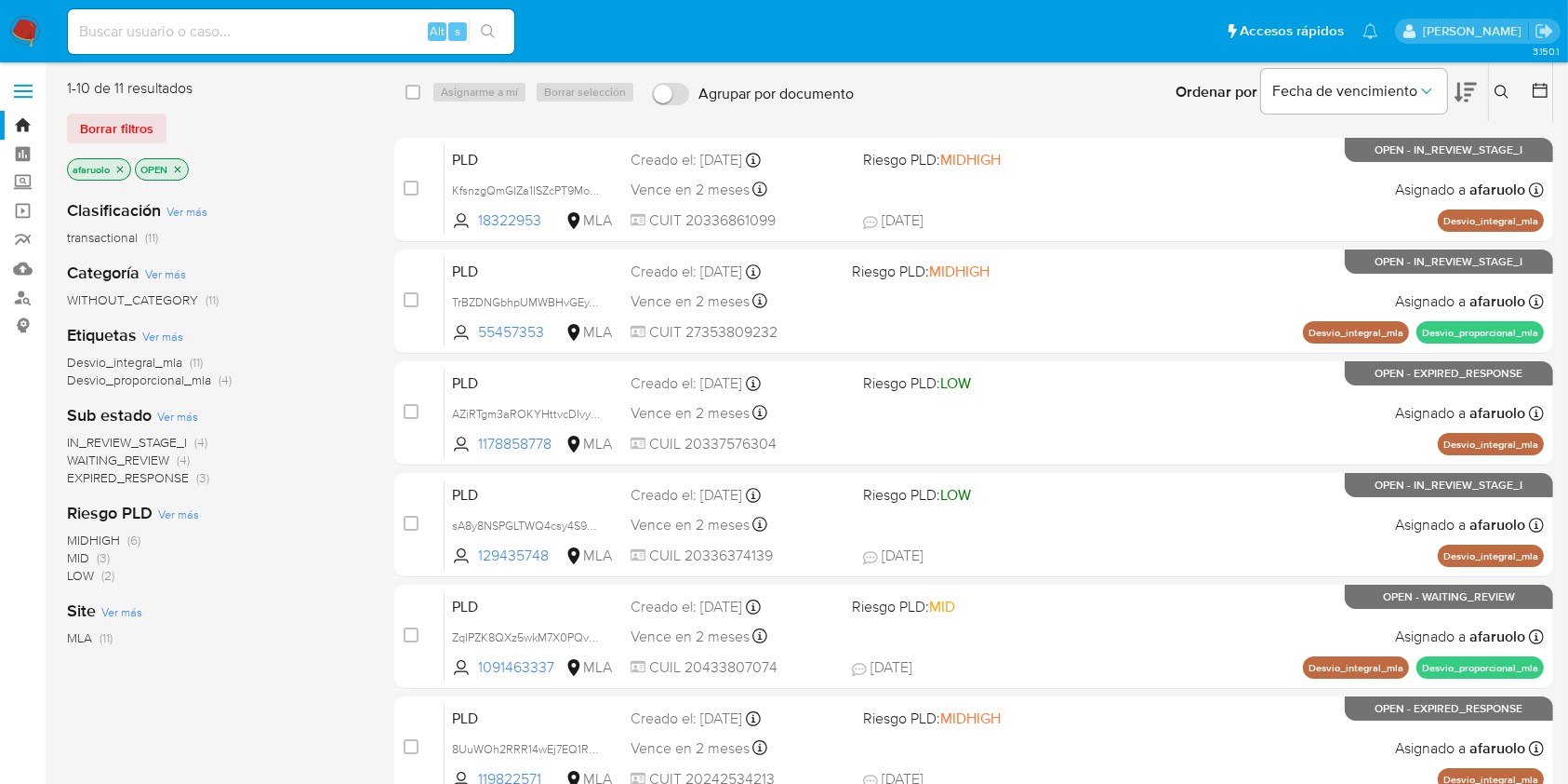
click at [356, 18] on div "Alt s" at bounding box center [291, 31] width 447 height 45
click at [344, 30] on input at bounding box center [291, 32] width 447 height 25
paste input "191265537"
type input "191265537"
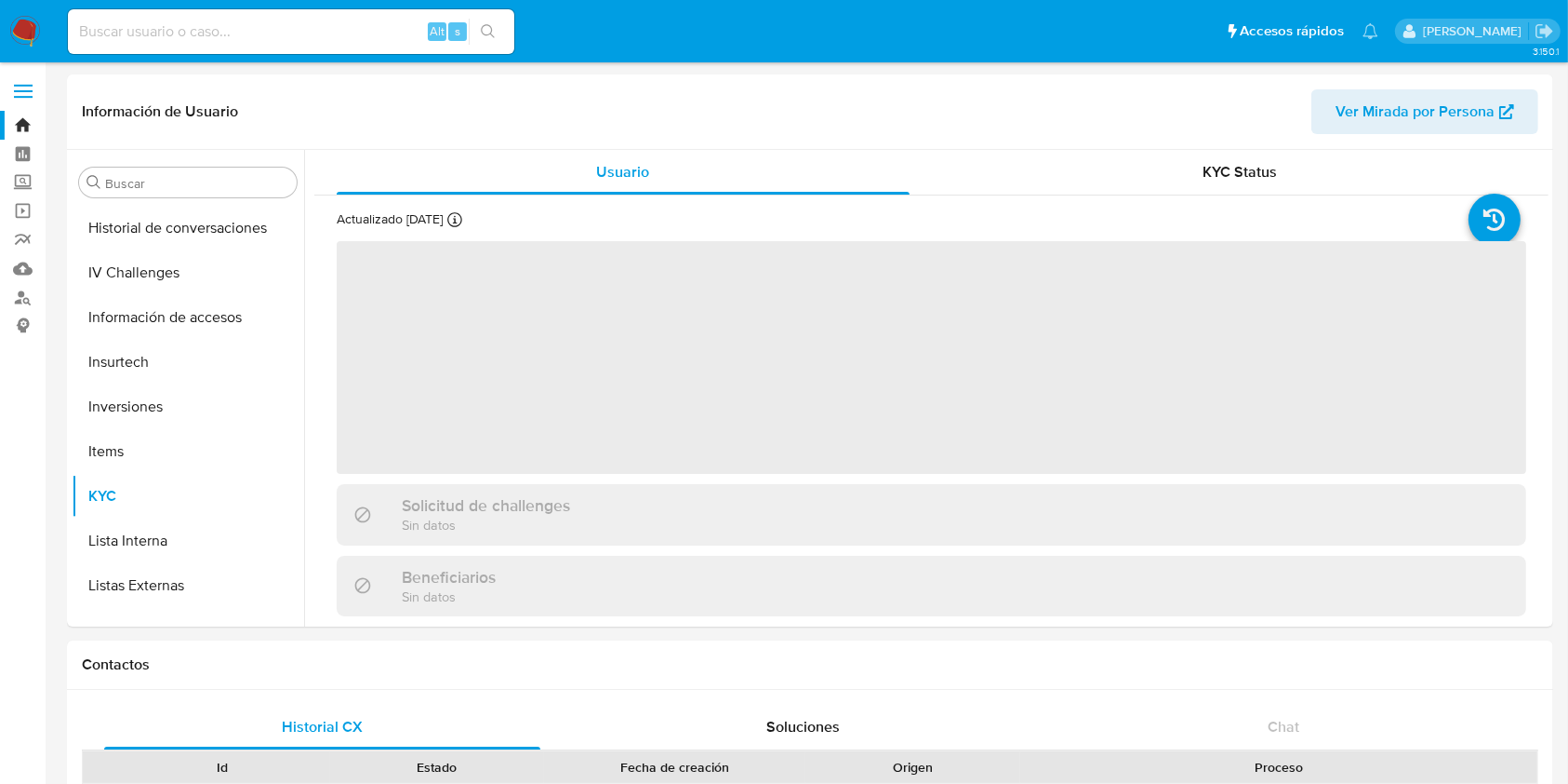
scroll to position [831, 0]
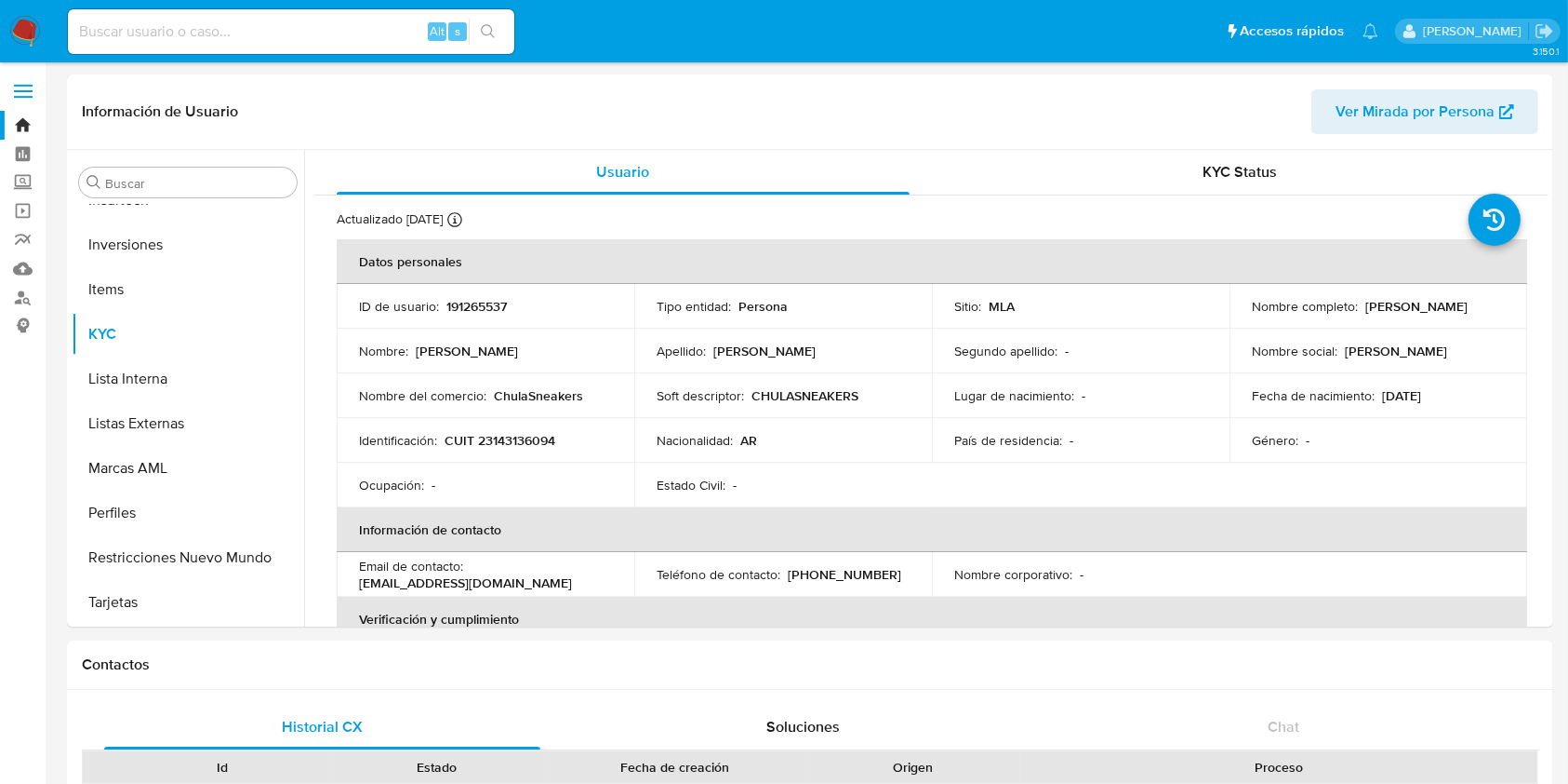
select select "10"
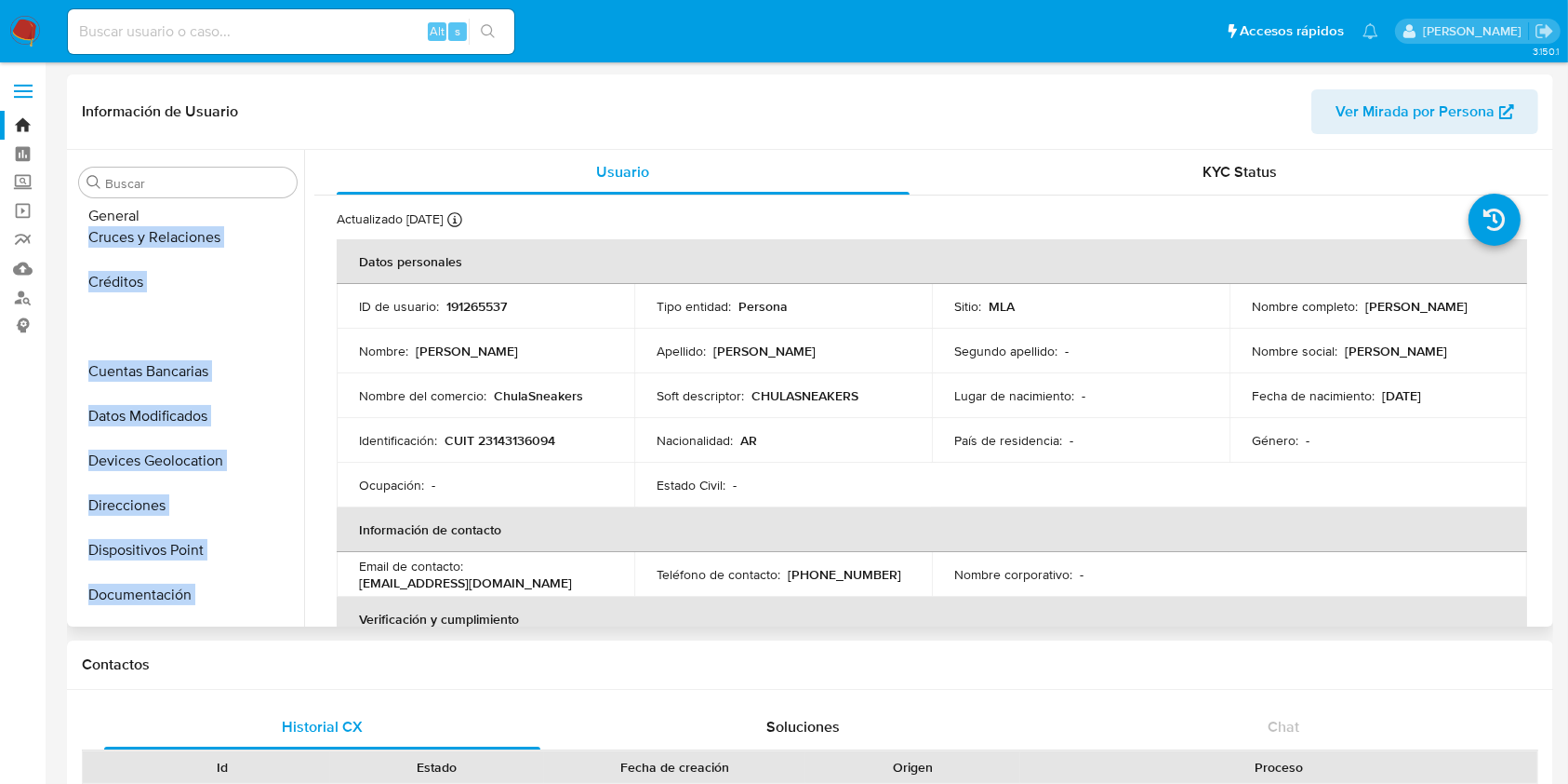
scroll to position [0, 0]
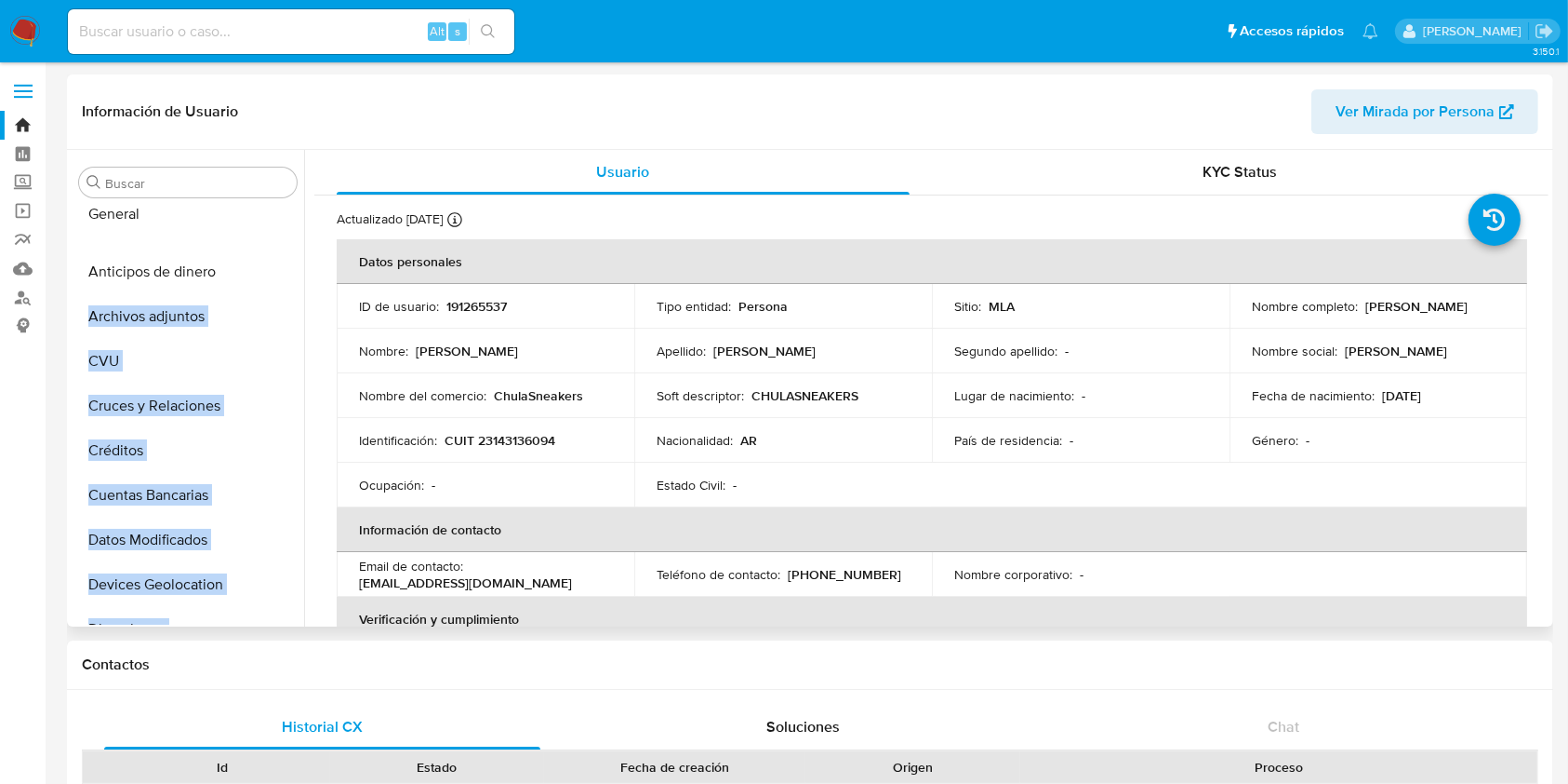
drag, startPoint x: 277, startPoint y: 515, endPoint x: 268, endPoint y: 214, distance: 301.1
click at [268, 214] on ul "Anticipos de dinero Archivos adjuntos CVU Cruces y Relaciones Créditos Cuentas …" at bounding box center [188, 414] width 233 height 419
click at [263, 261] on ul "General Anticipos de dinero Archivos adjuntos CVU Cruces y Relaciones Créditos …" at bounding box center [188, 414] width 233 height 419
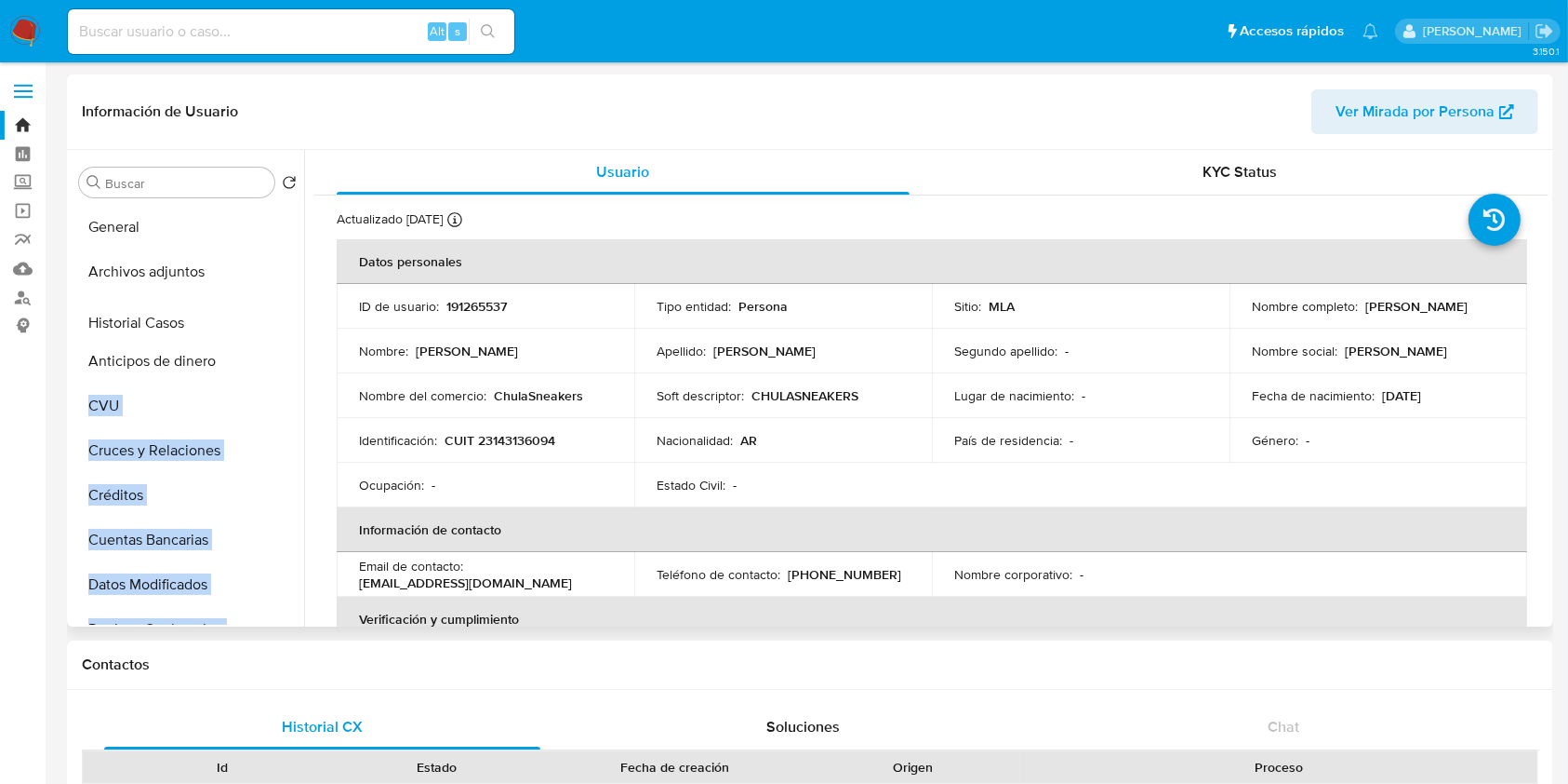
drag, startPoint x: 274, startPoint y: 561, endPoint x: 273, endPoint y: 322, distance: 239.0
click at [273, 324] on ul "General Archivos adjuntos Anticipos de dinero CVU Cruces y Relaciones Créditos …" at bounding box center [188, 414] width 233 height 419
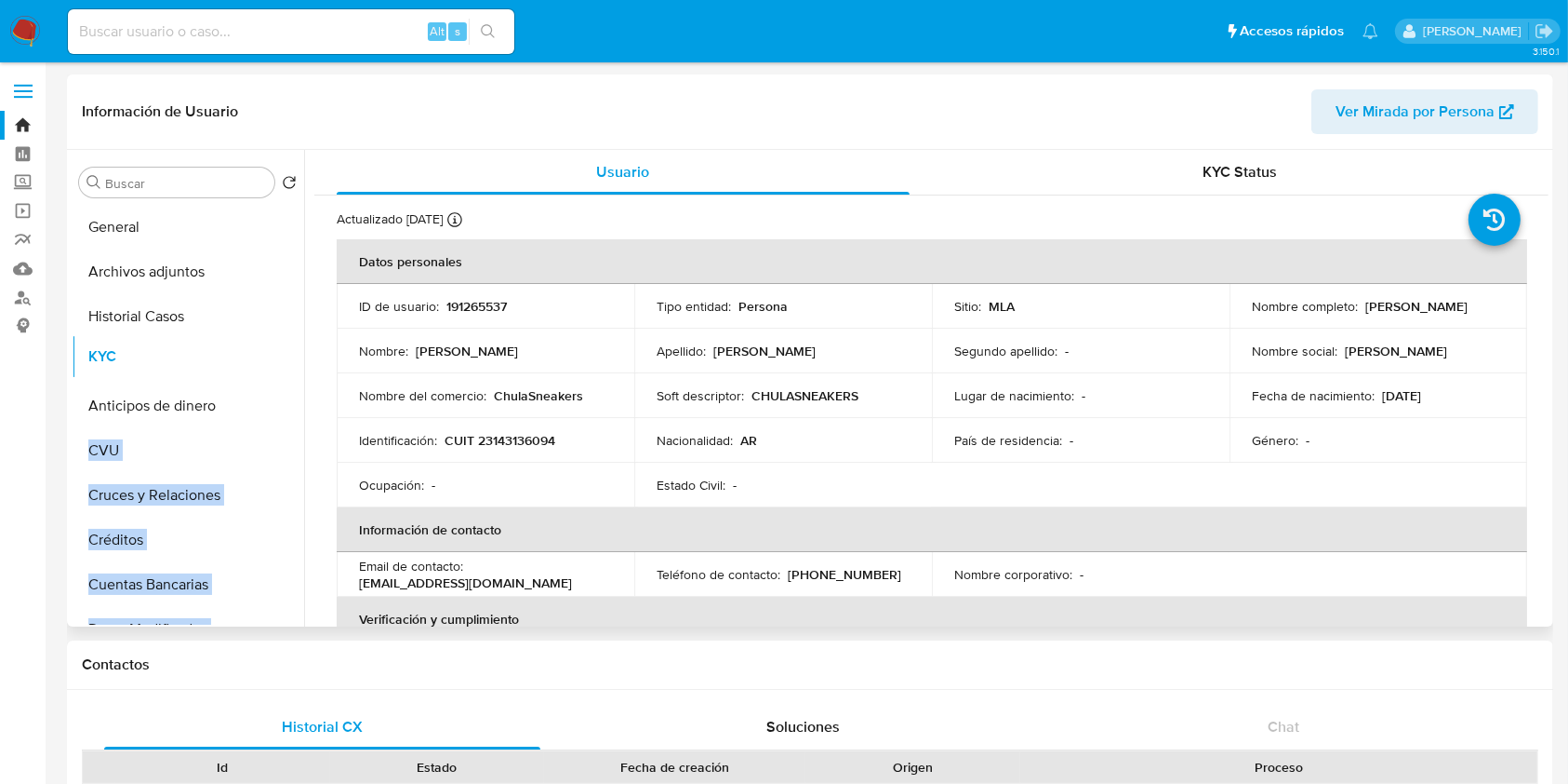
drag, startPoint x: 272, startPoint y: 550, endPoint x: 264, endPoint y: 362, distance: 188.2
click at [264, 362] on ul "General Archivos adjuntos Historial Casos Anticipos de dinero CVU Cruces y Rela…" at bounding box center [188, 414] width 233 height 419
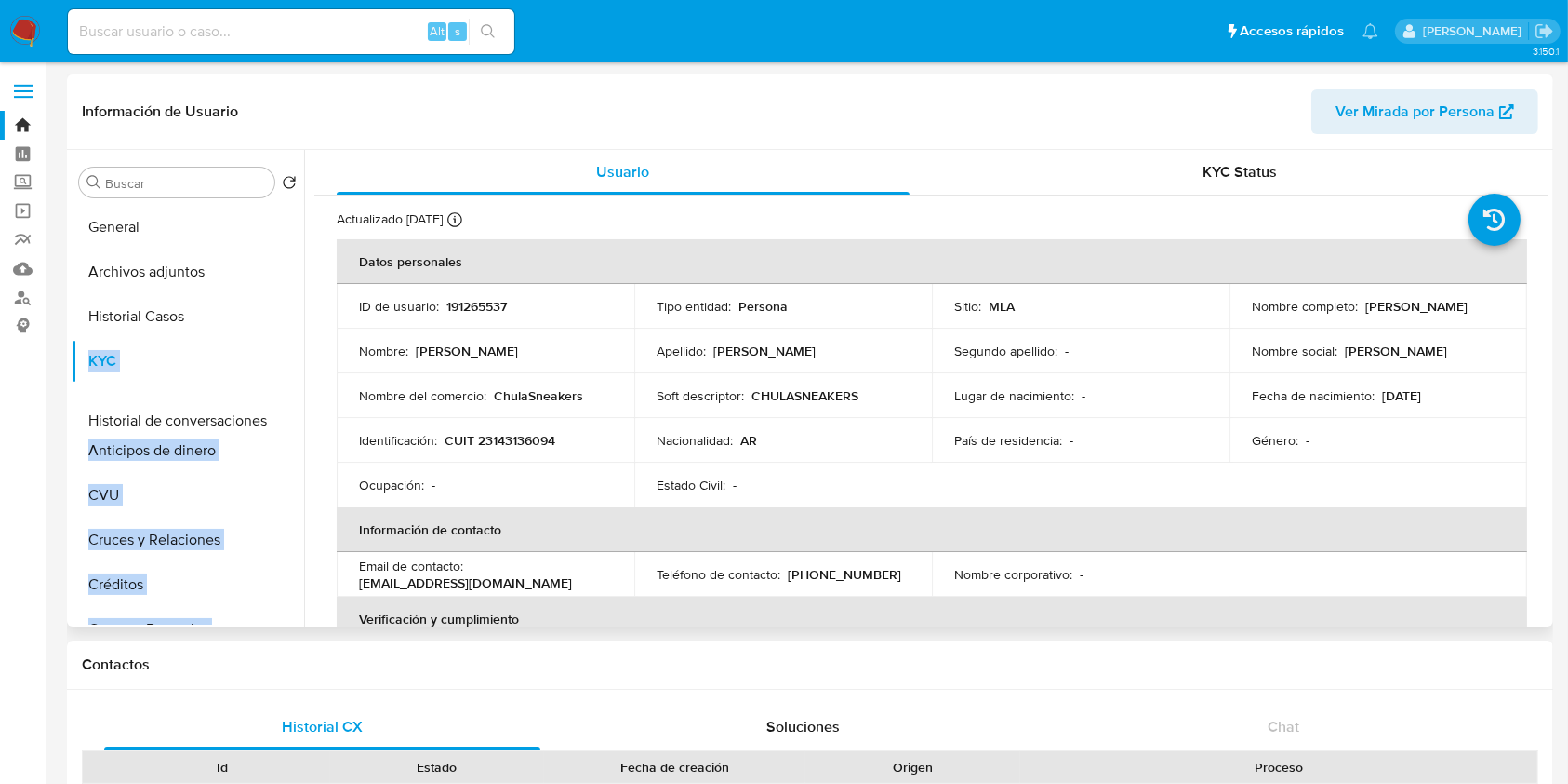
click at [255, 422] on ul "General Archivos adjuntos Historial Casos KYC Anticipos de dinero CVU Cruces y …" at bounding box center [188, 414] width 233 height 419
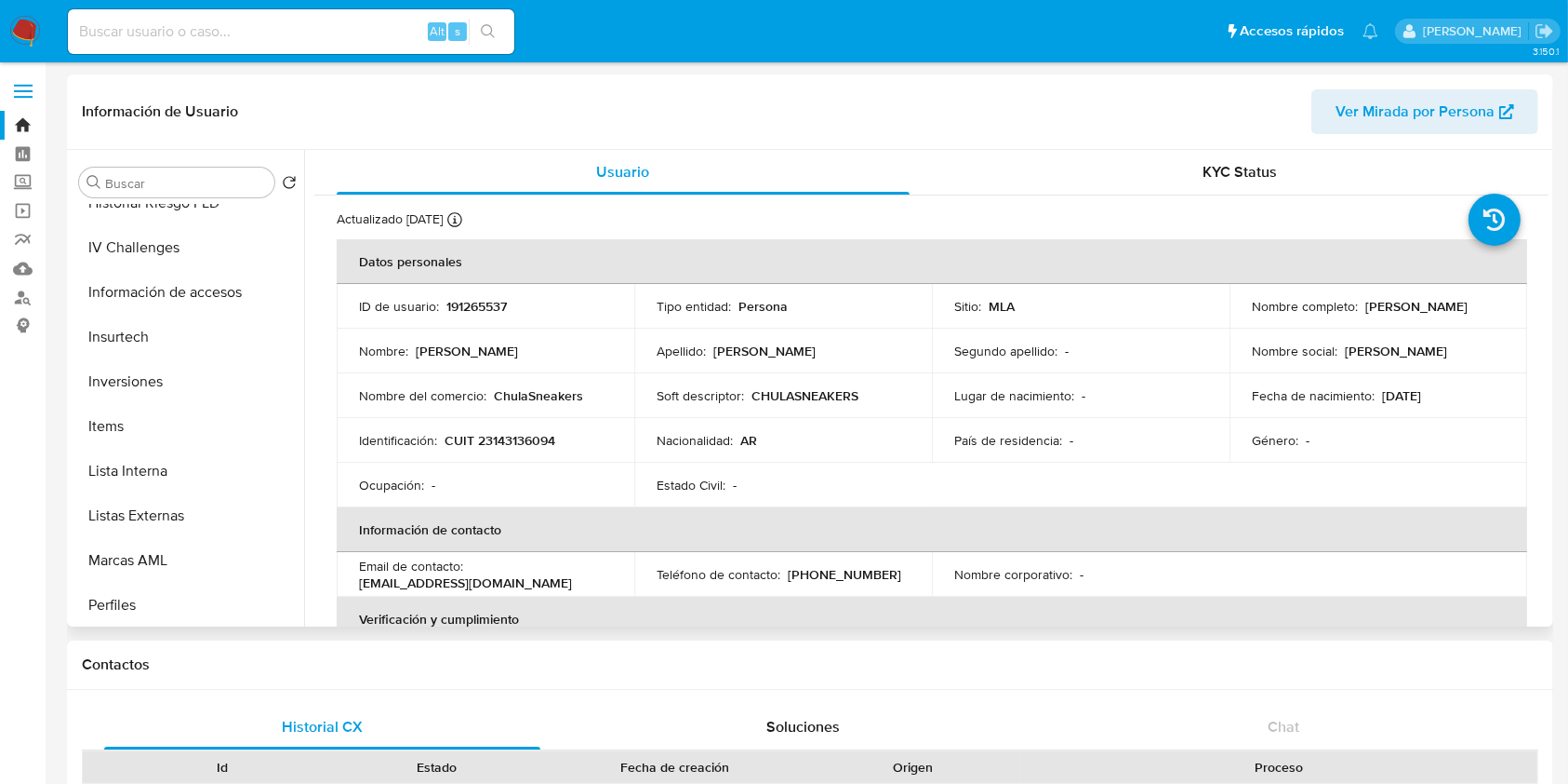
scroll to position [831, 0]
click at [276, 378] on icon at bounding box center [282, 379] width 11 height 8
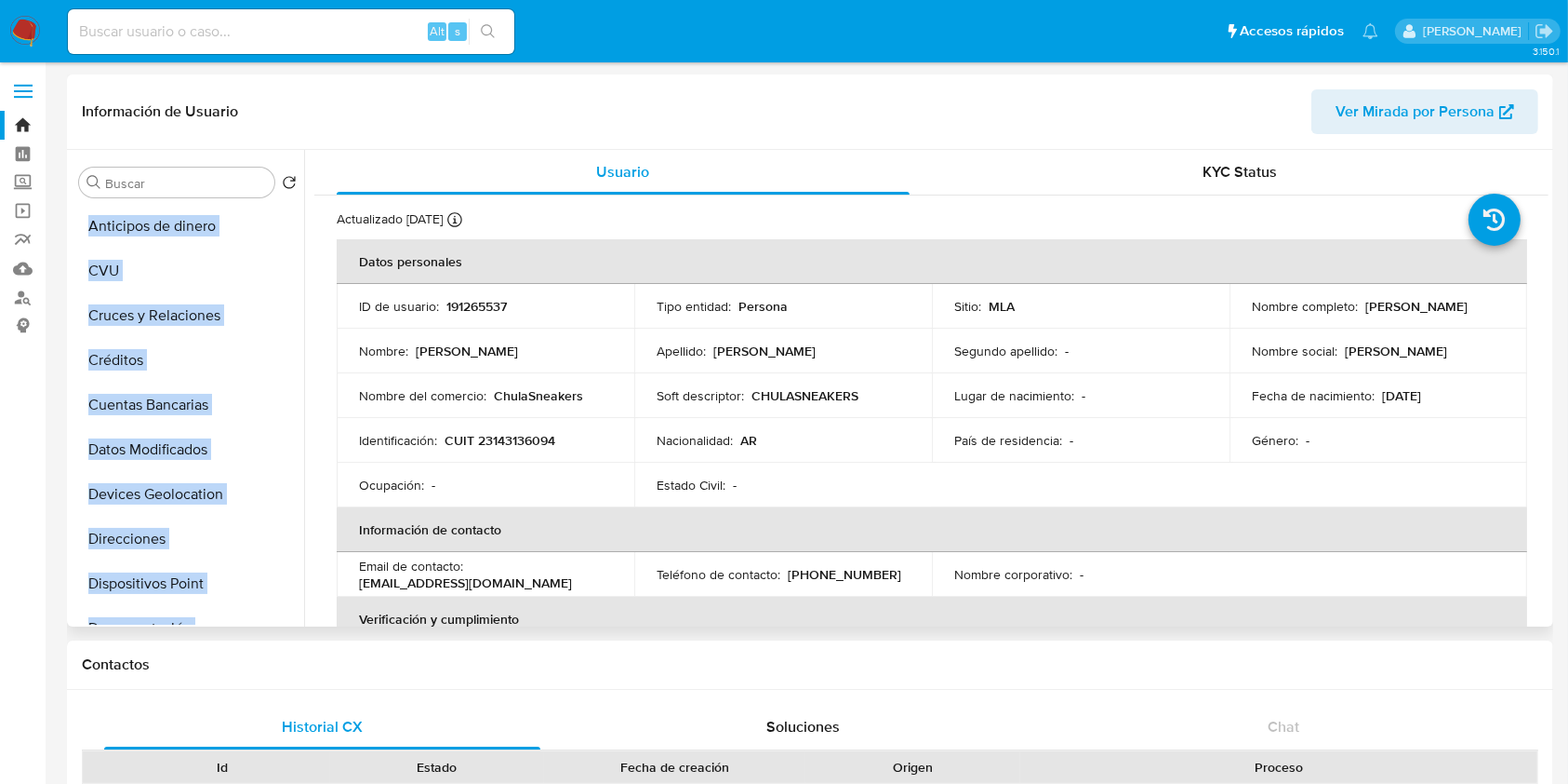
drag, startPoint x: 271, startPoint y: 363, endPoint x: 261, endPoint y: 205, distance: 158.3
click at [261, 205] on ul "General Archivos adjuntos Historial Casos KYC Historial de conversaciones Antic…" at bounding box center [188, 414] width 233 height 419
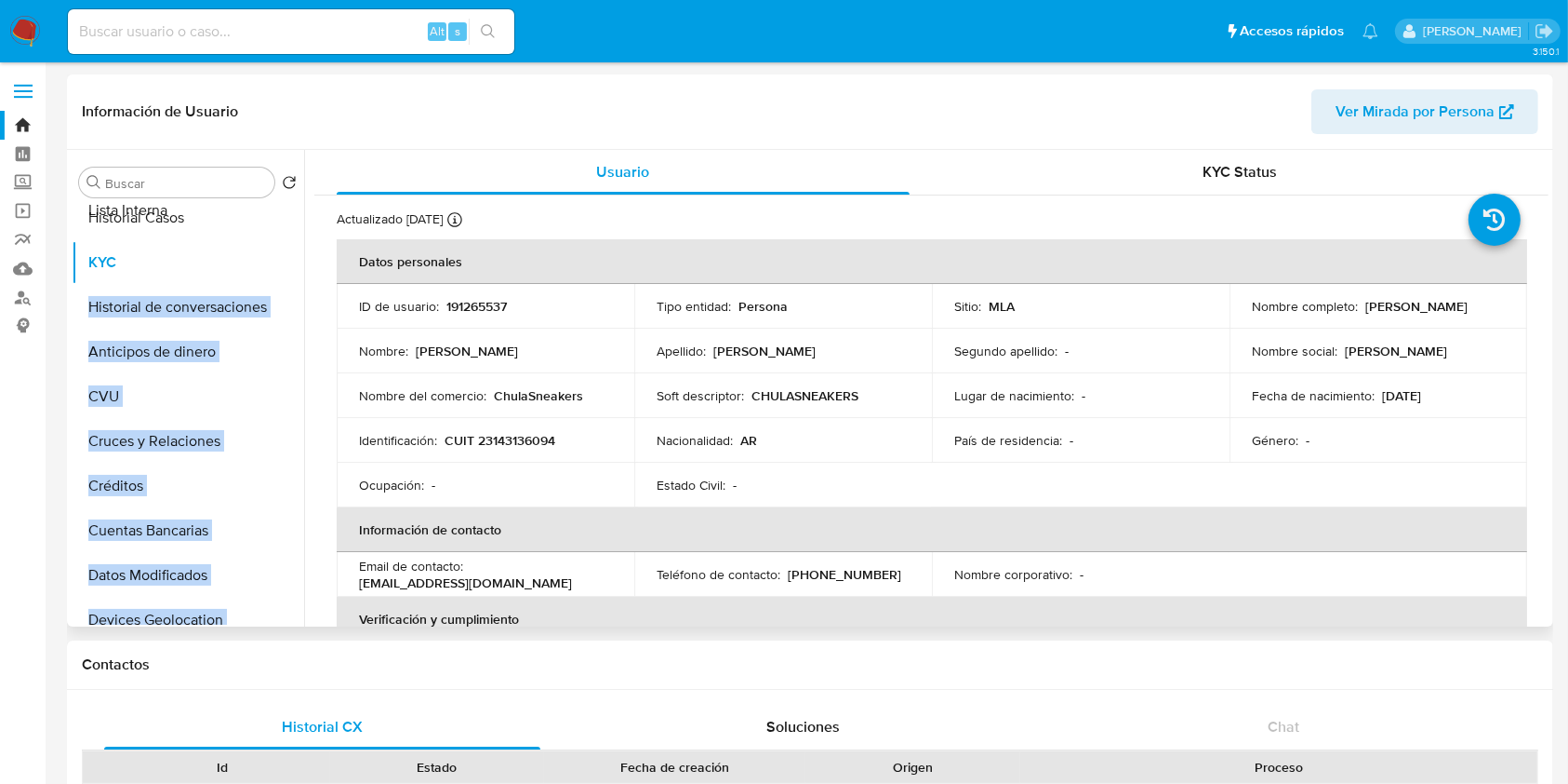
scroll to position [0, 0]
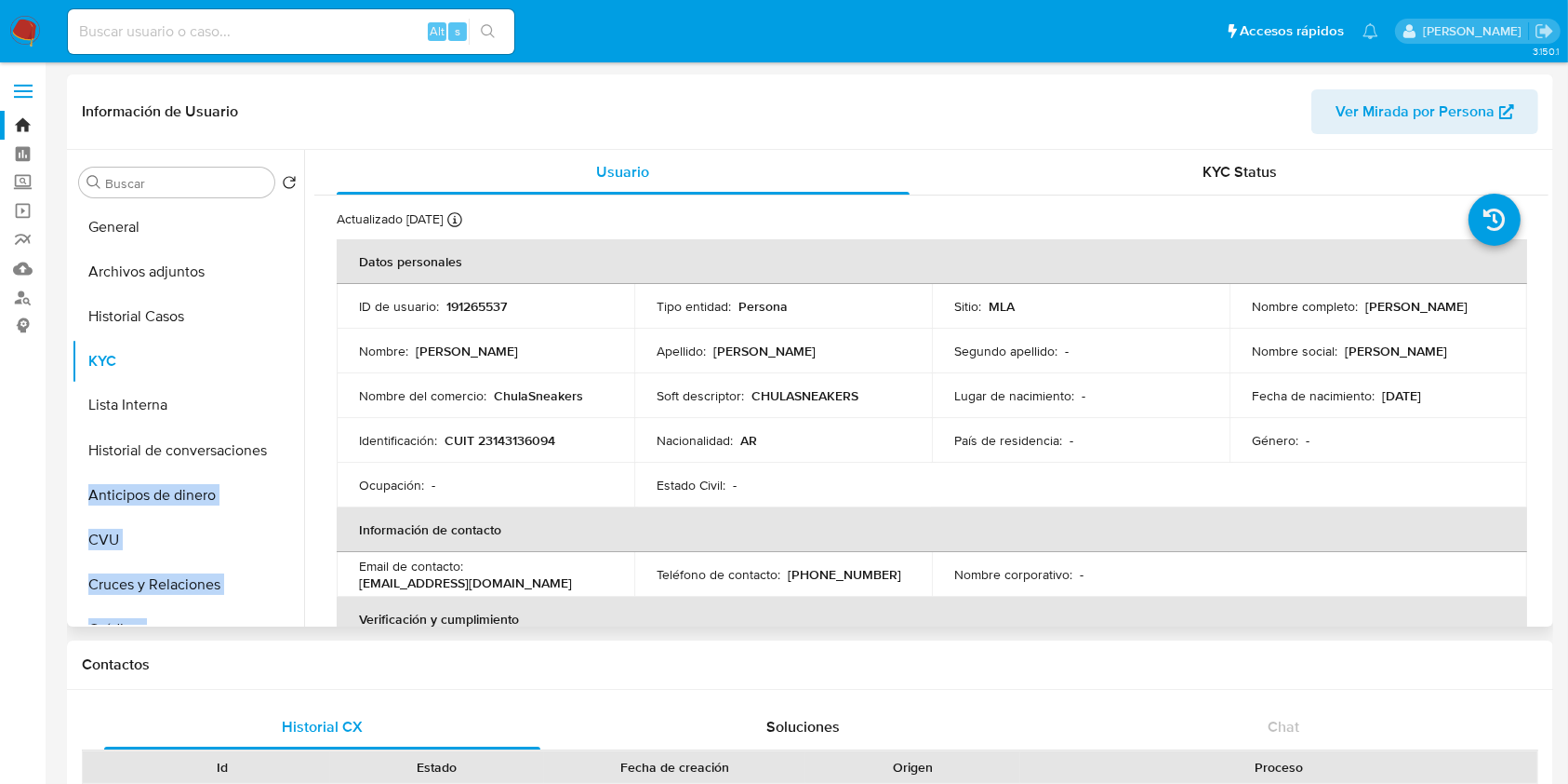
drag, startPoint x: 272, startPoint y: 372, endPoint x: 282, endPoint y: 399, distance: 28.8
click at [282, 399] on ul "General Archivos adjuntos Historial Casos KYC Historial de conversaciones Antic…" at bounding box center [188, 414] width 233 height 419
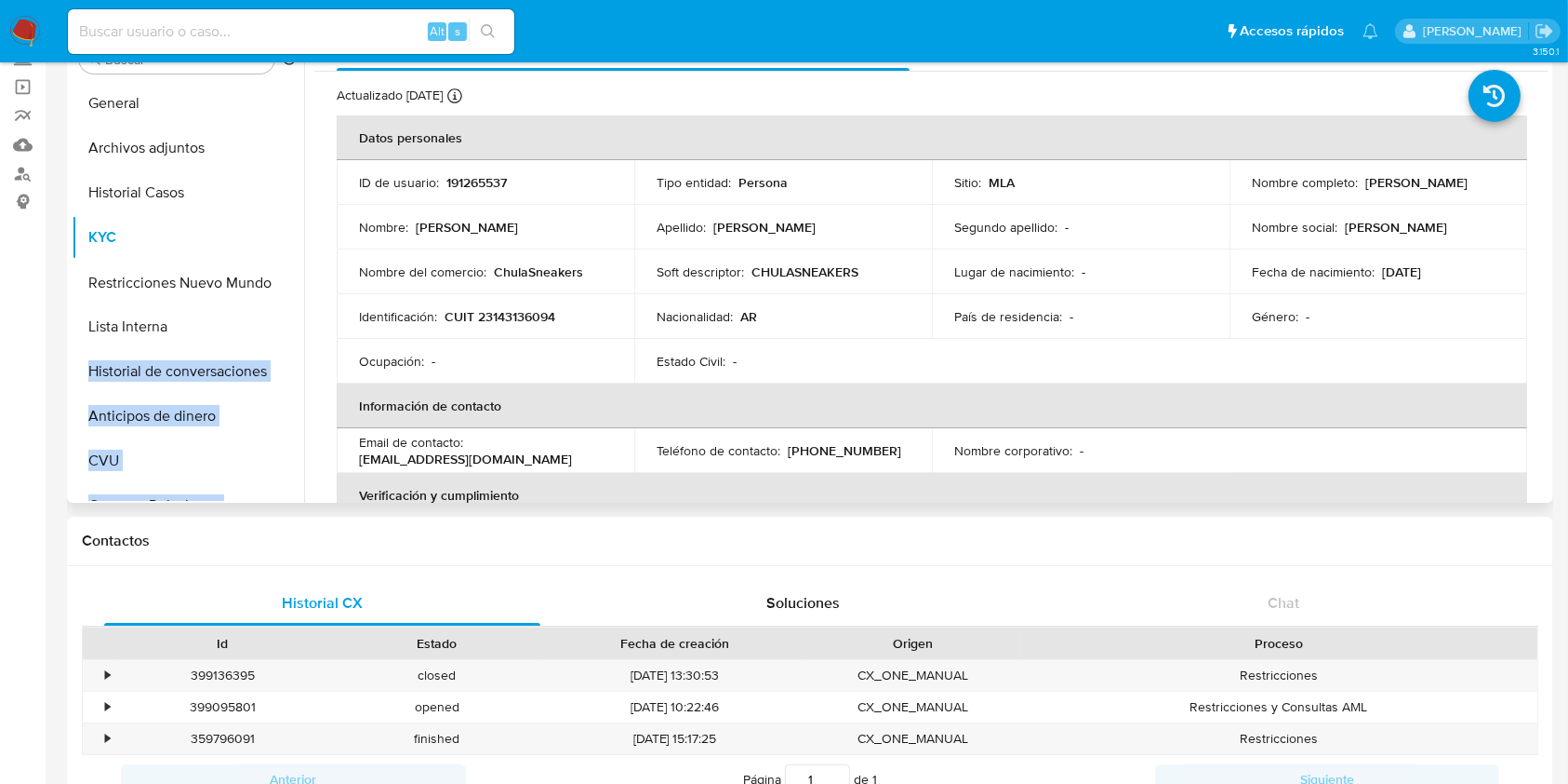
drag, startPoint x: 268, startPoint y: 436, endPoint x: 247, endPoint y: 287, distance: 150.5
click at [247, 287] on ul "General Archivos adjuntos Historial Casos KYC Lista Interna Historial de conver…" at bounding box center [188, 291] width 233 height 419
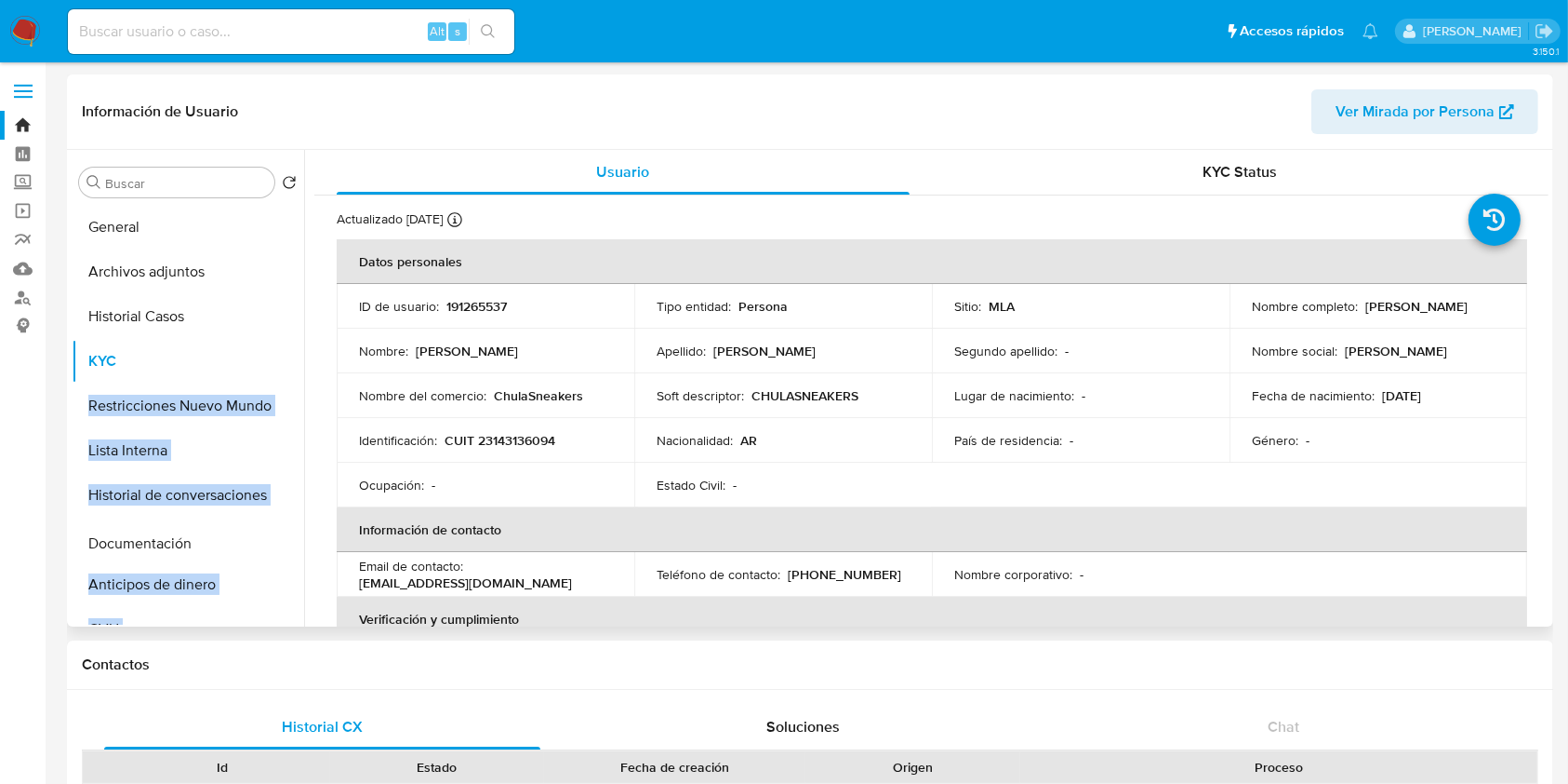
click at [275, 543] on ul "General Archivos adjuntos Historial Casos KYC Restricciones Nuevo Mundo Lista I…" at bounding box center [188, 414] width 233 height 419
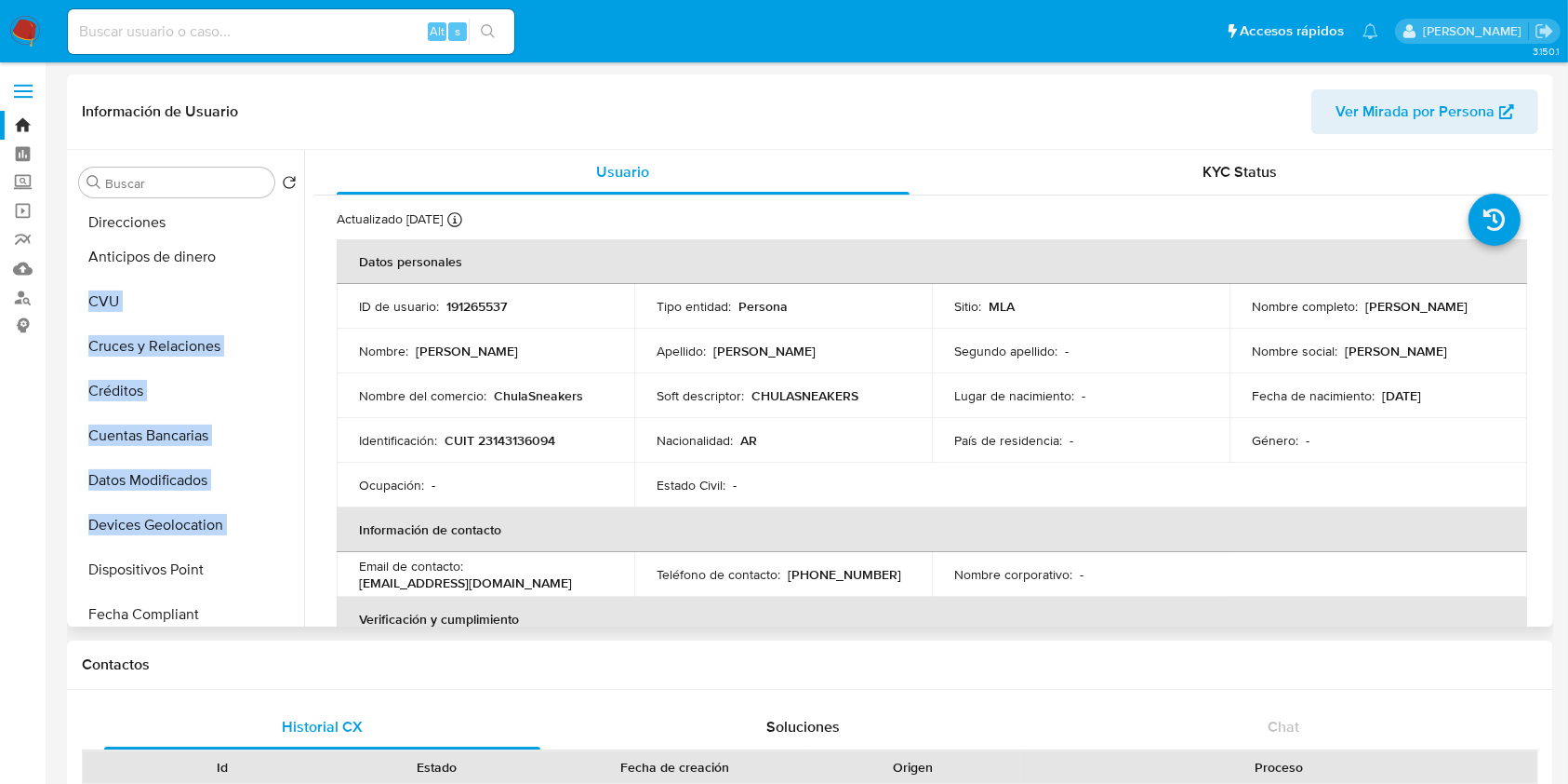
scroll to position [350, 0]
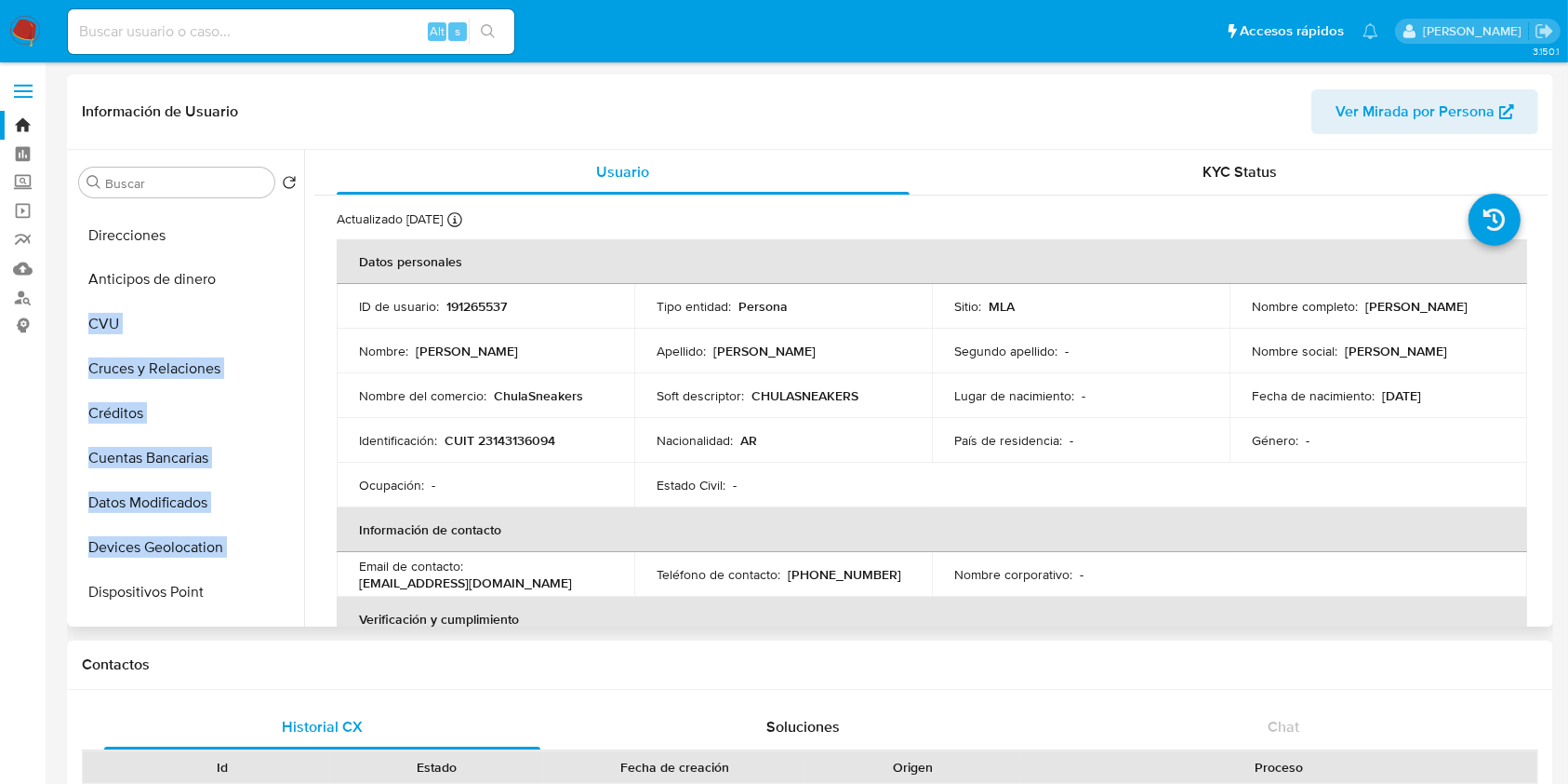
drag, startPoint x: 272, startPoint y: 511, endPoint x: 246, endPoint y: 236, distance: 276.2
click at [246, 236] on ul "General Archivos adjuntos Historial Casos KYC Restricciones Nuevo Mundo Lista I…" at bounding box center [188, 414] width 233 height 419
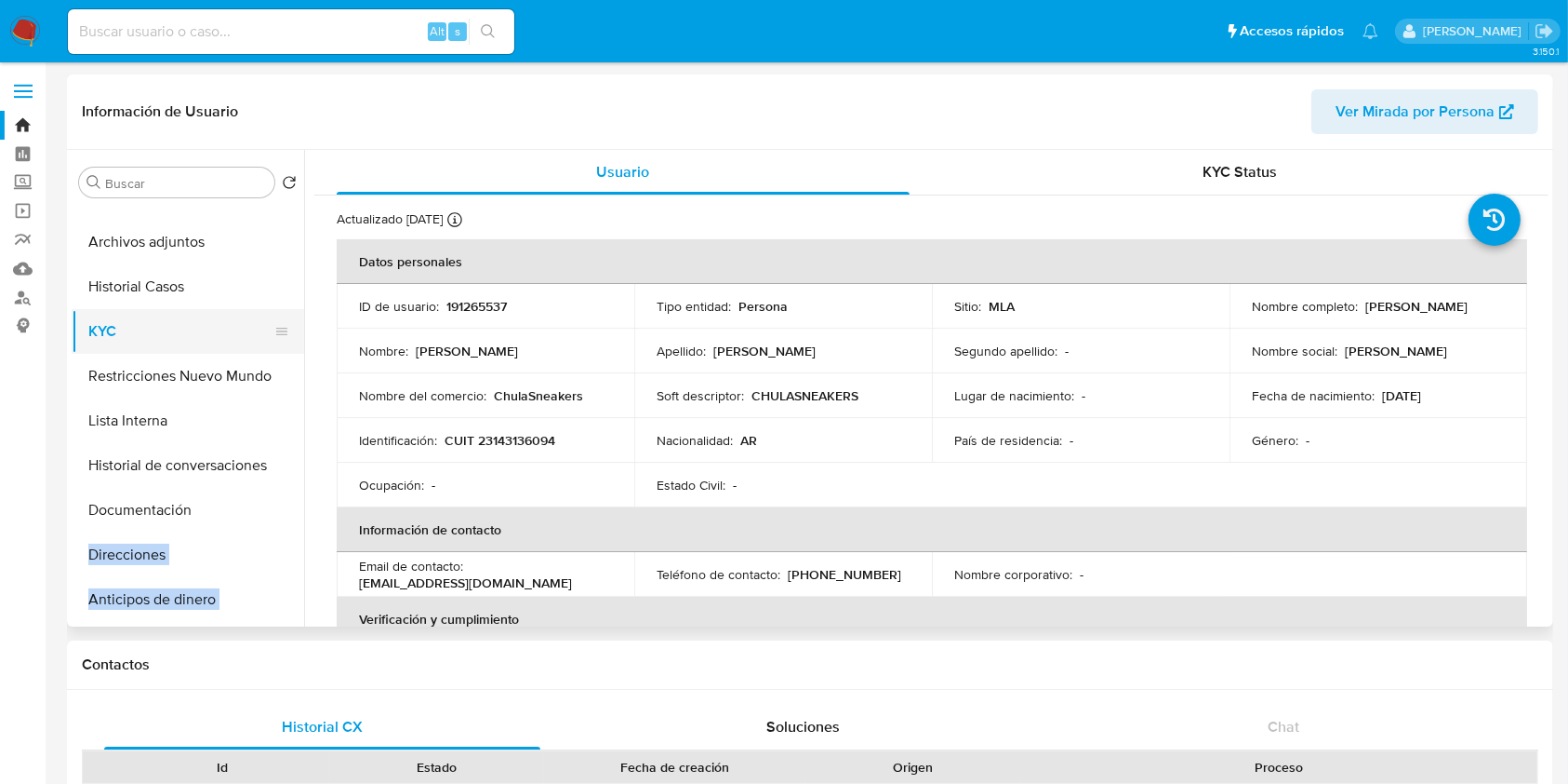
scroll to position [0, 0]
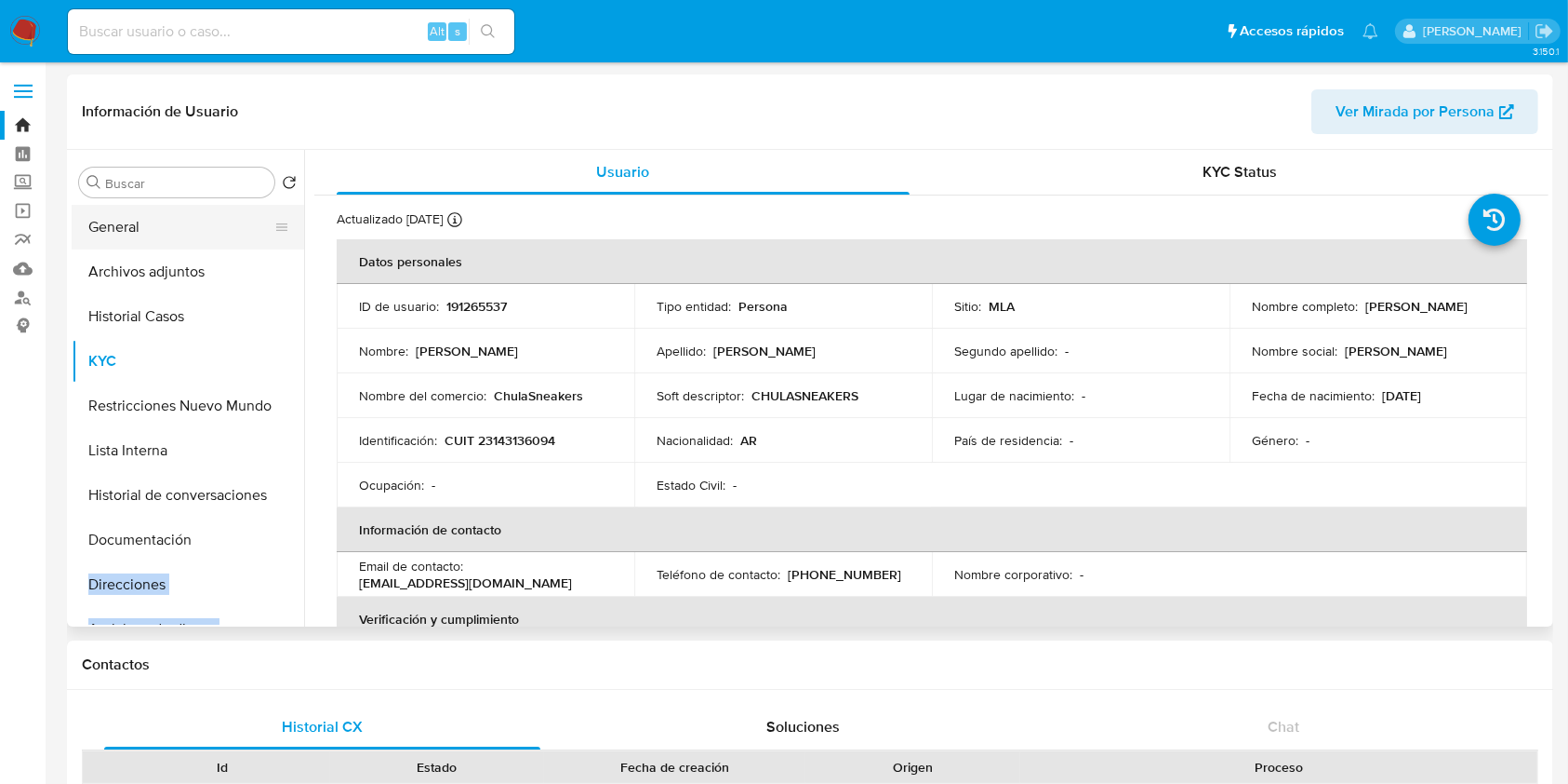
click at [187, 239] on button "General" at bounding box center [181, 226] width 218 height 45
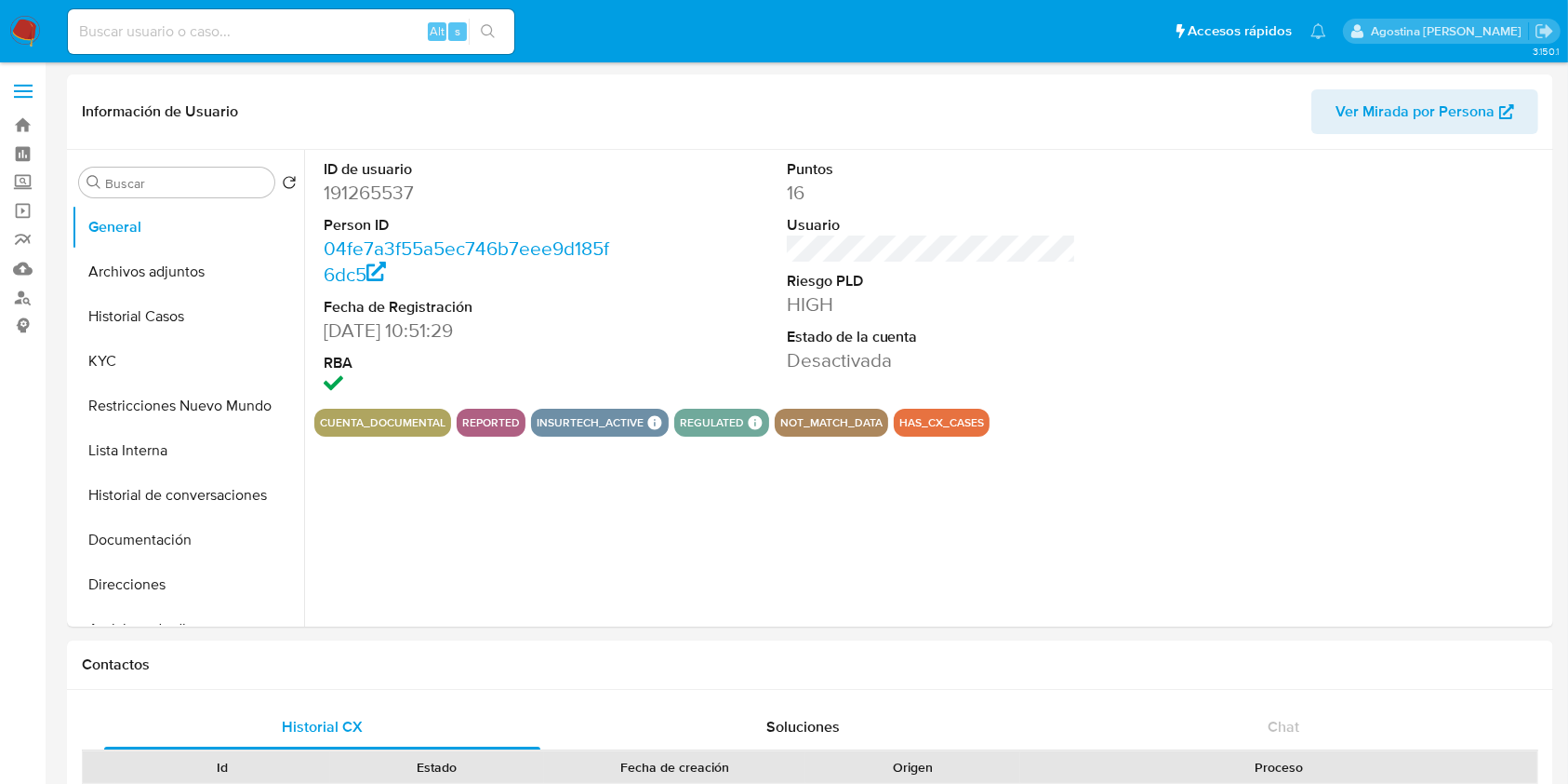
select select "10"
click at [201, 271] on button "Archivos adjuntos" at bounding box center [181, 271] width 218 height 45
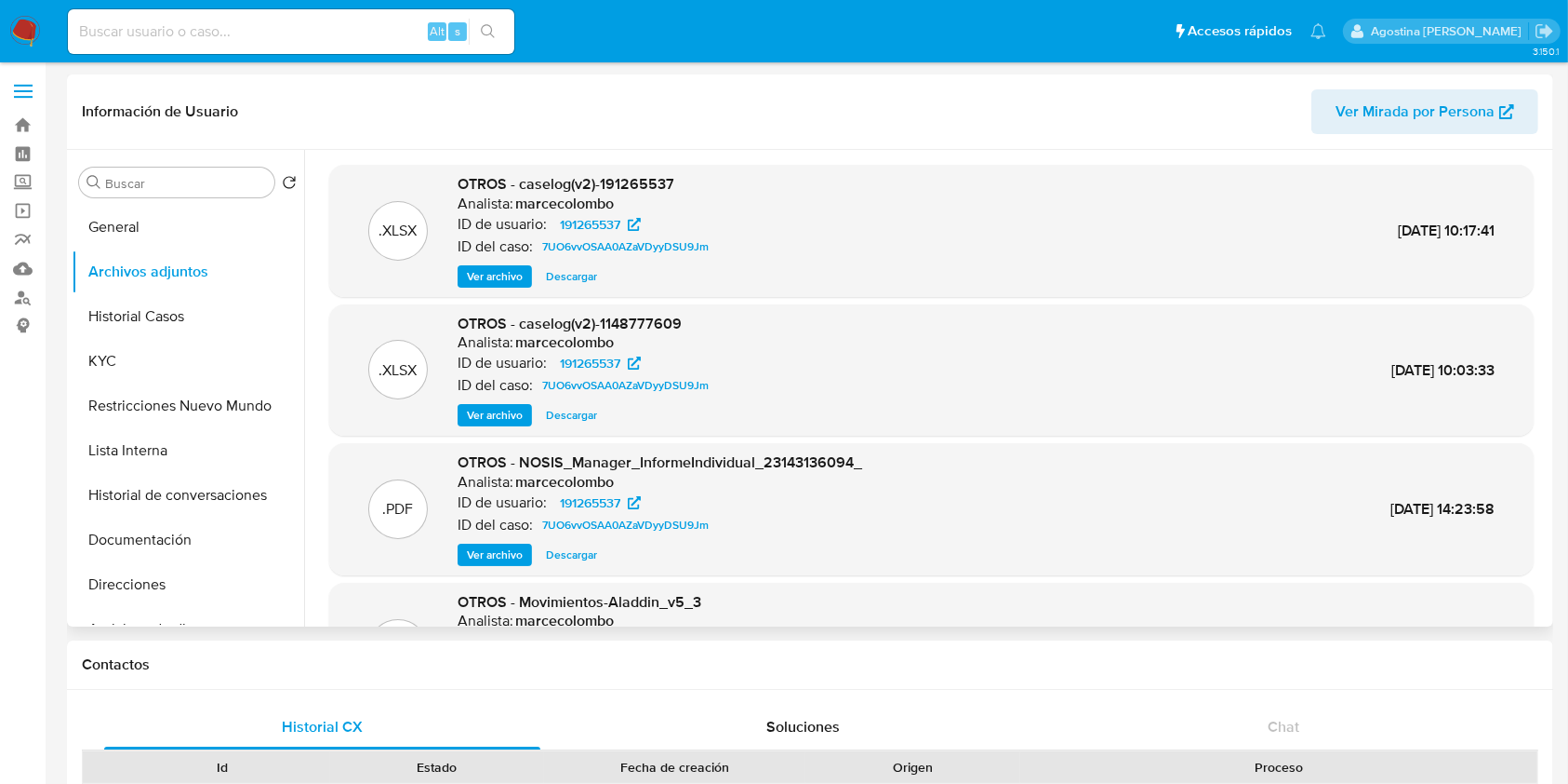
click at [502, 277] on span "Ver archivo" at bounding box center [494, 276] width 56 height 19
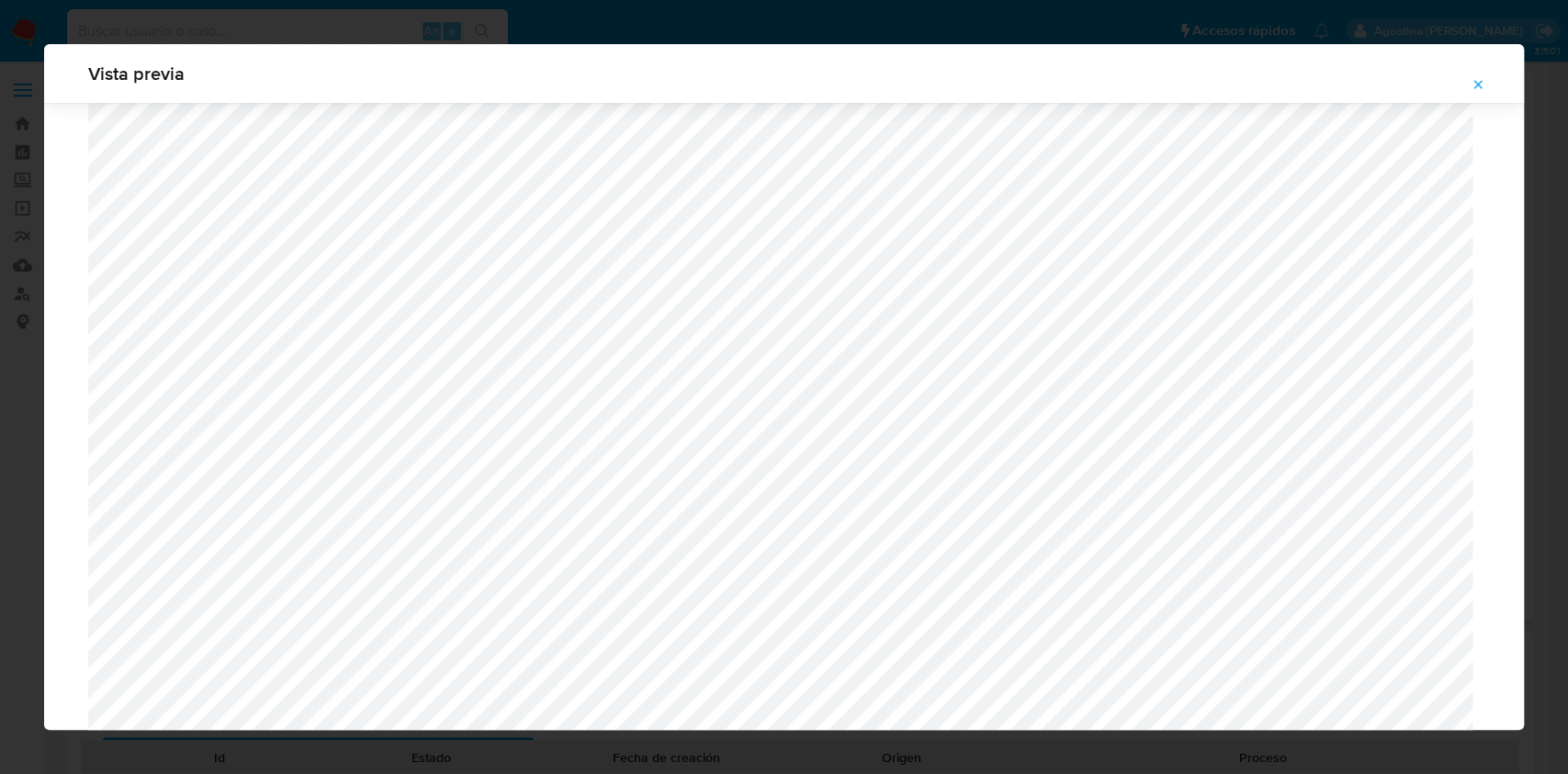
scroll to position [1188, 0]
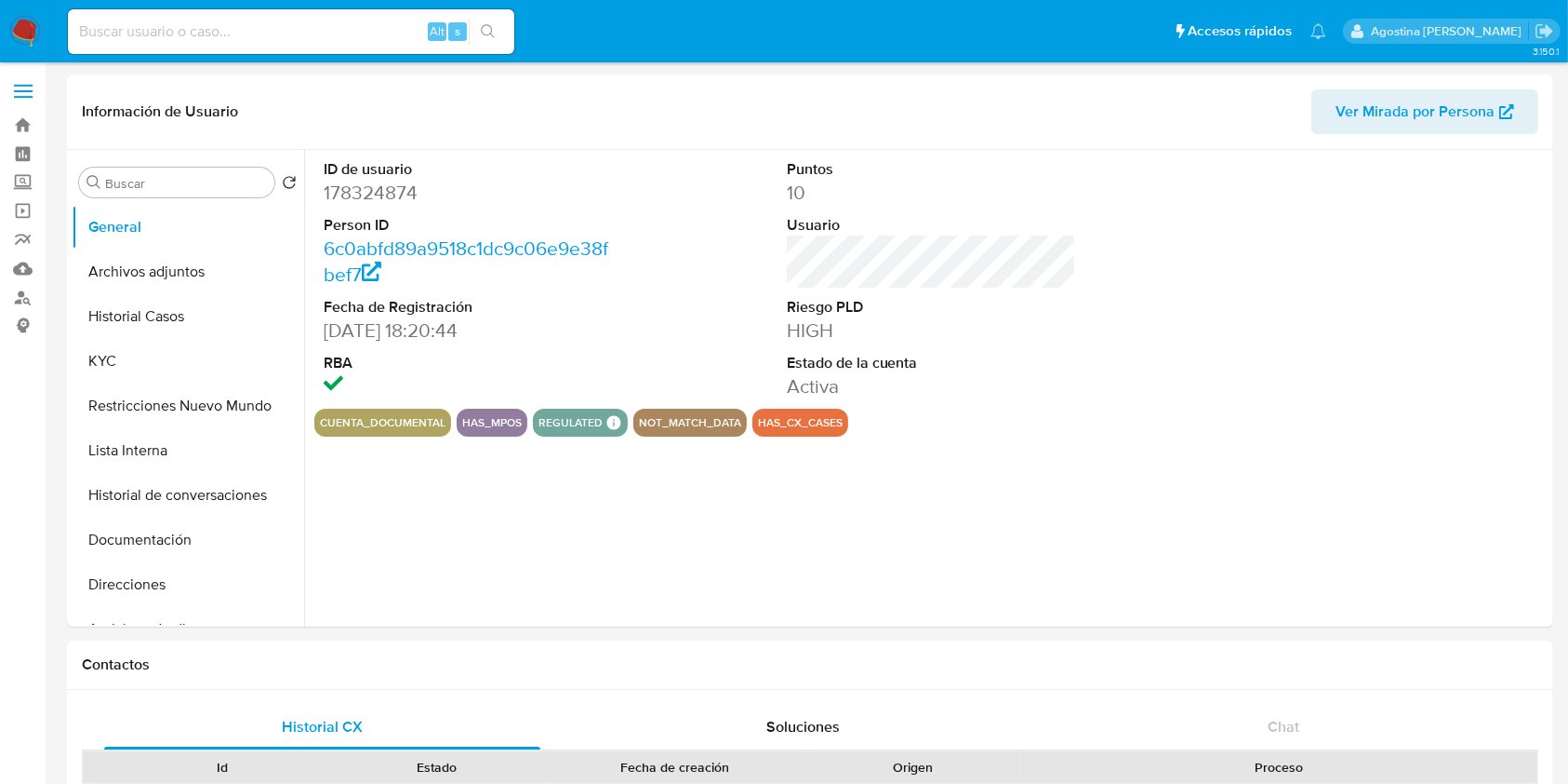
select select "10"
click at [209, 264] on button "Archivos adjuntos" at bounding box center [181, 271] width 218 height 45
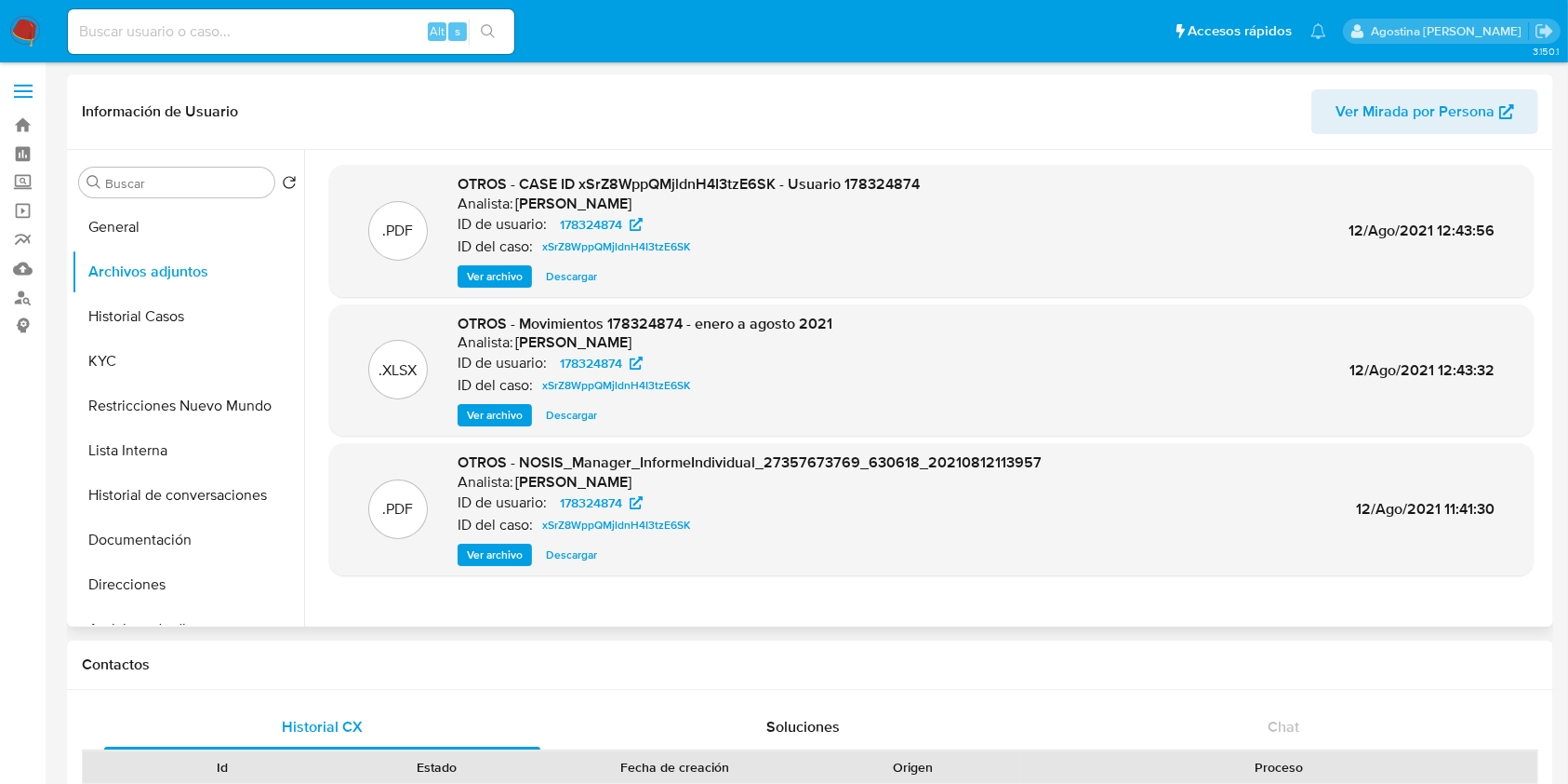
click at [506, 283] on span "Ver archivo" at bounding box center [494, 276] width 56 height 19
click at [619, 253] on span "xSrZ8WppQMjldnH4I3tzE6SK" at bounding box center [616, 247] width 148 height 23
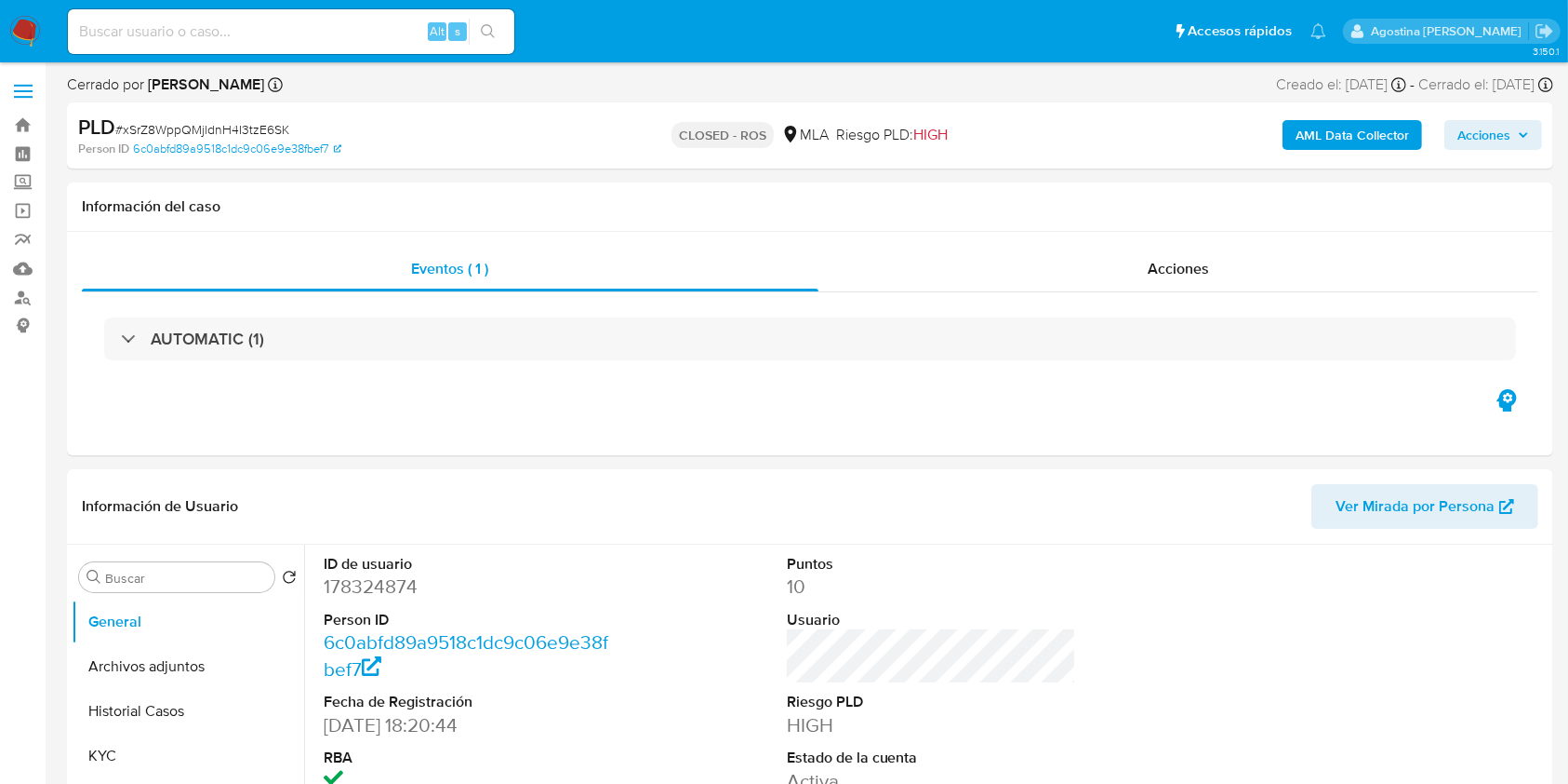
select select "10"
click at [1146, 282] on div "Acciones" at bounding box center [1179, 269] width 721 height 45
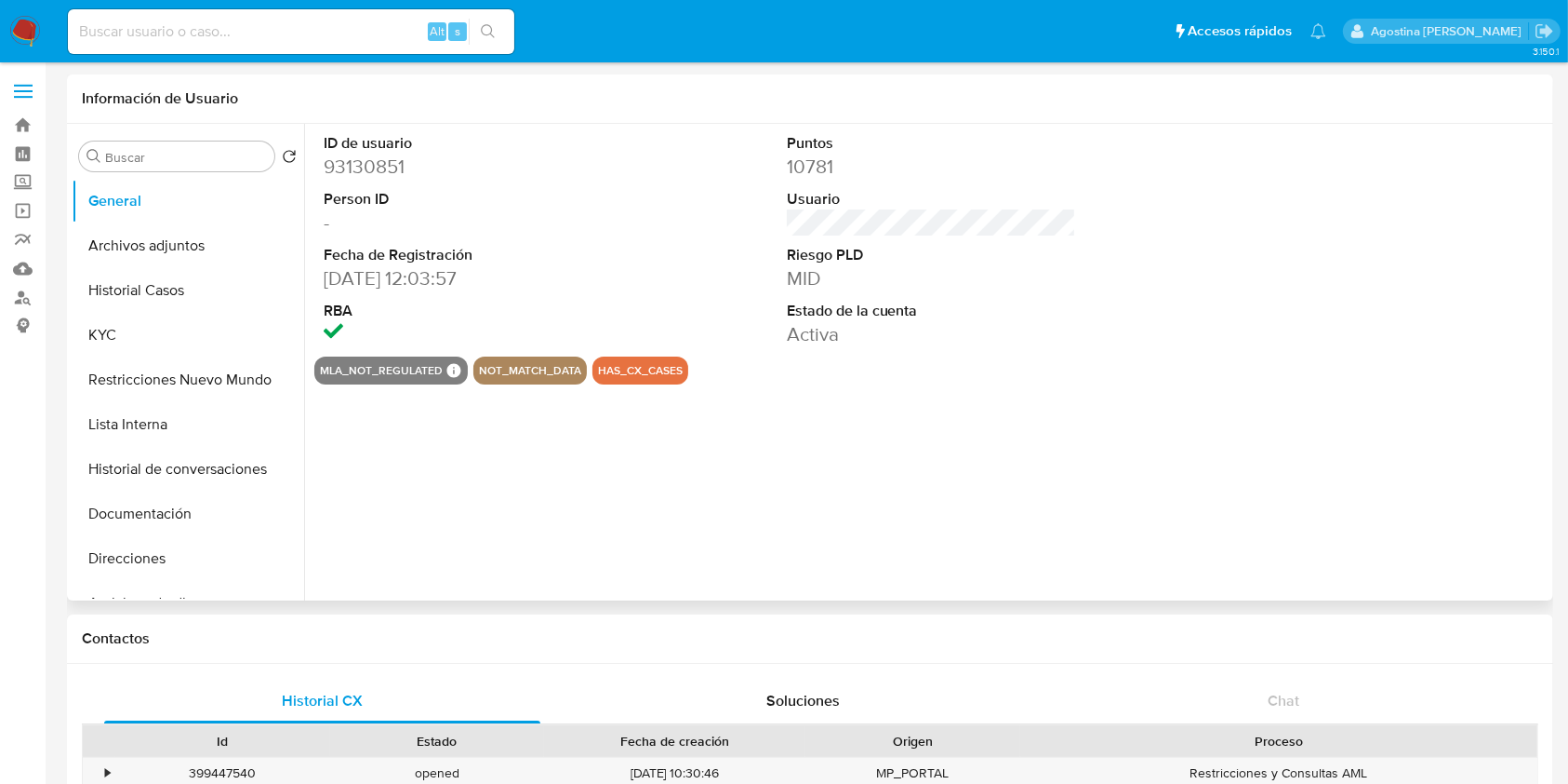
select select "10"
click at [176, 263] on button "Archivos adjuntos" at bounding box center [181, 245] width 218 height 45
select select "10"
click at [164, 270] on button "Historial Casos" at bounding box center [181, 290] width 218 height 45
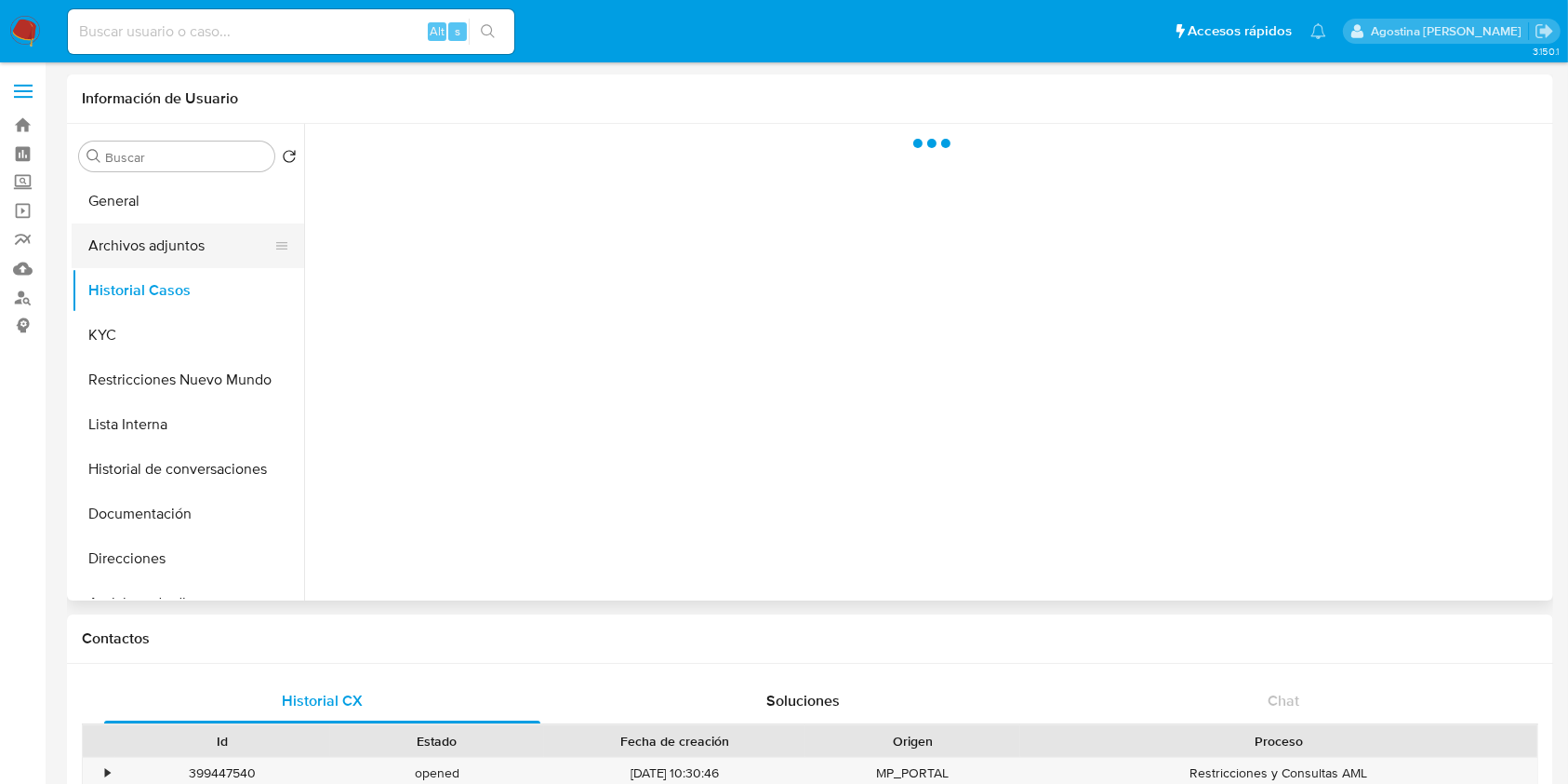
click at [164, 258] on button "Archivos adjuntos" at bounding box center [181, 245] width 218 height 45
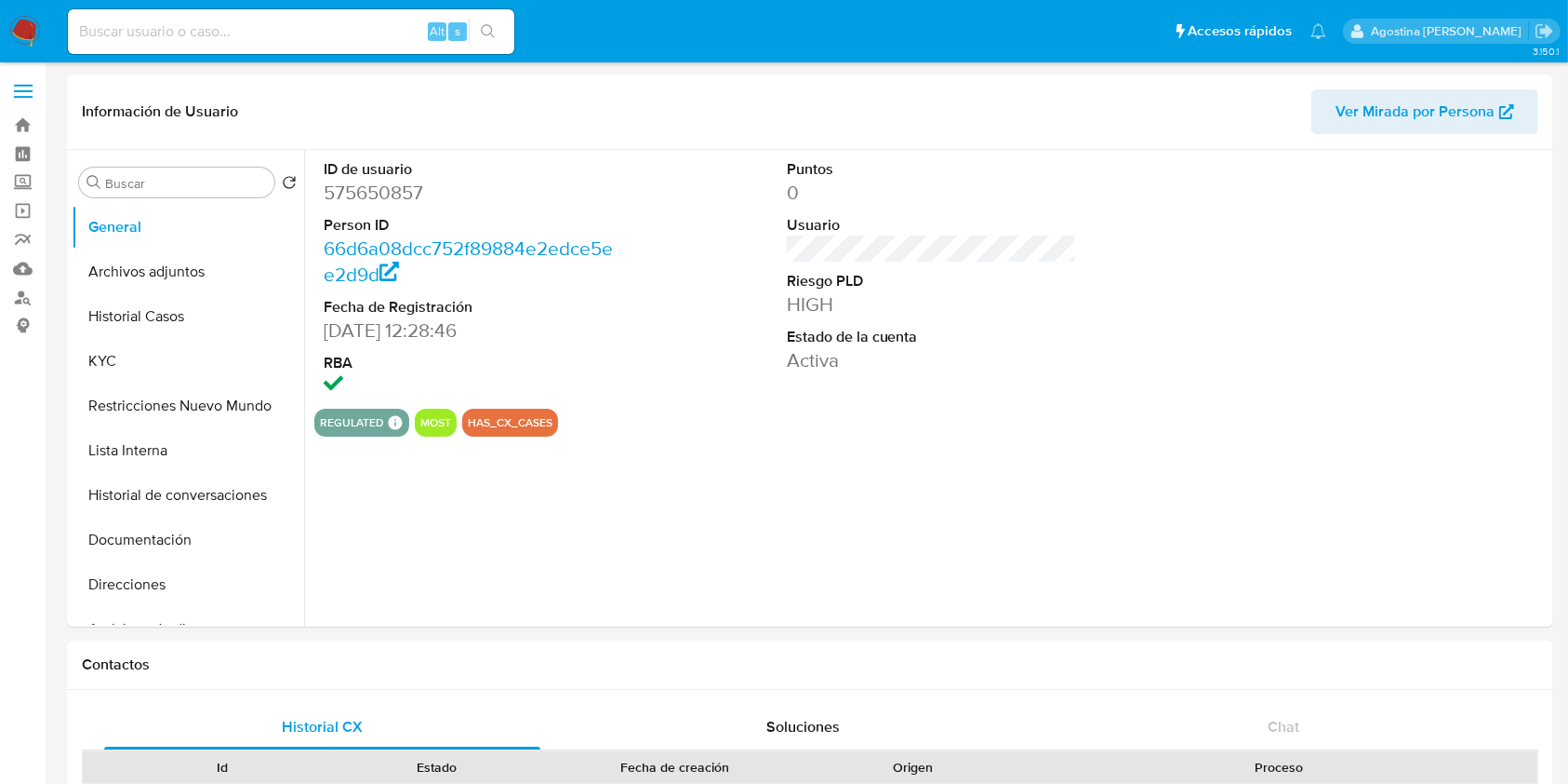
select select "10"
click at [150, 427] on button "Restricciones Nuevo Mundo" at bounding box center [181, 405] width 218 height 45
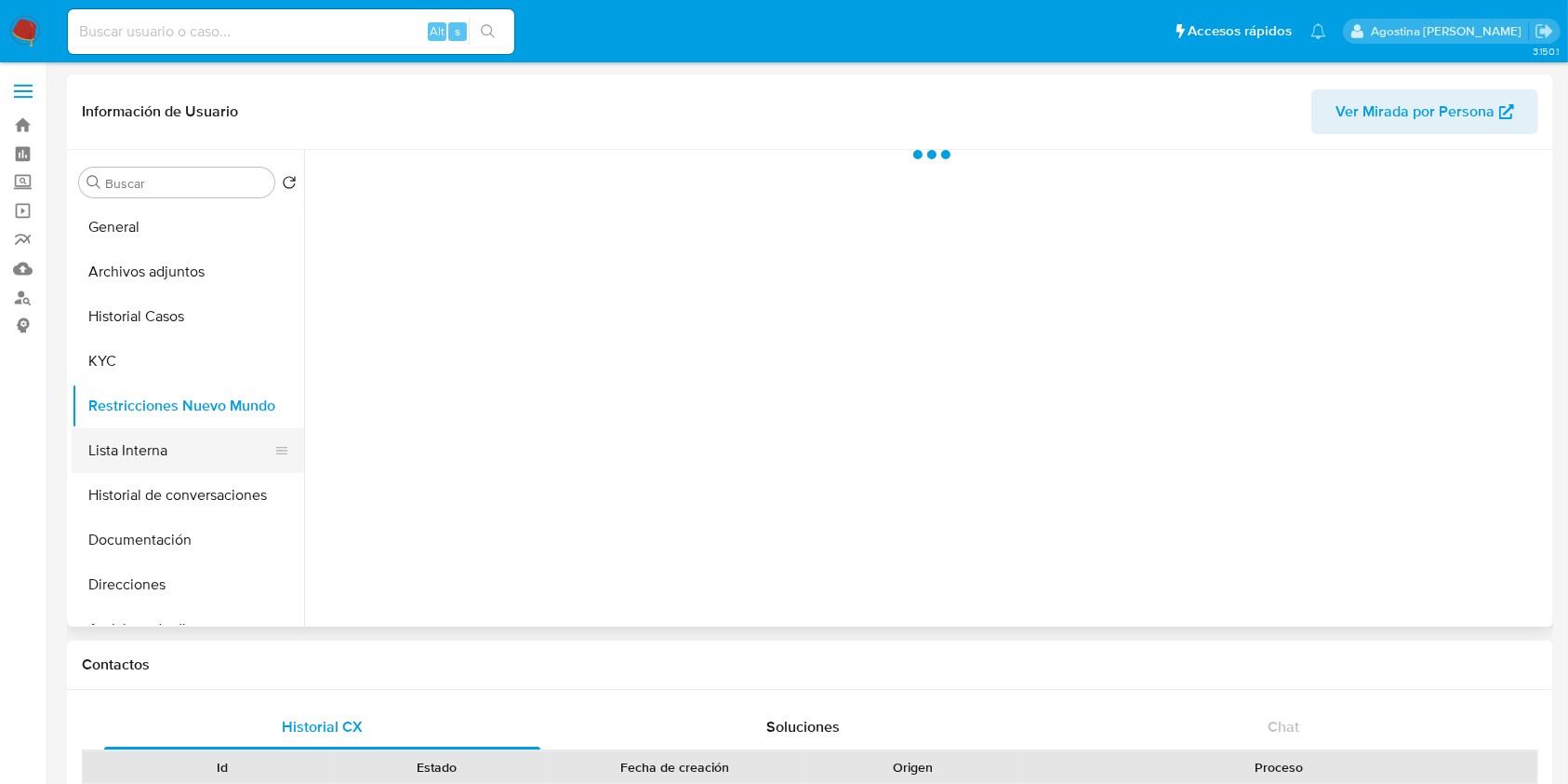
click at [153, 440] on button "Lista Interna" at bounding box center [181, 450] width 218 height 45
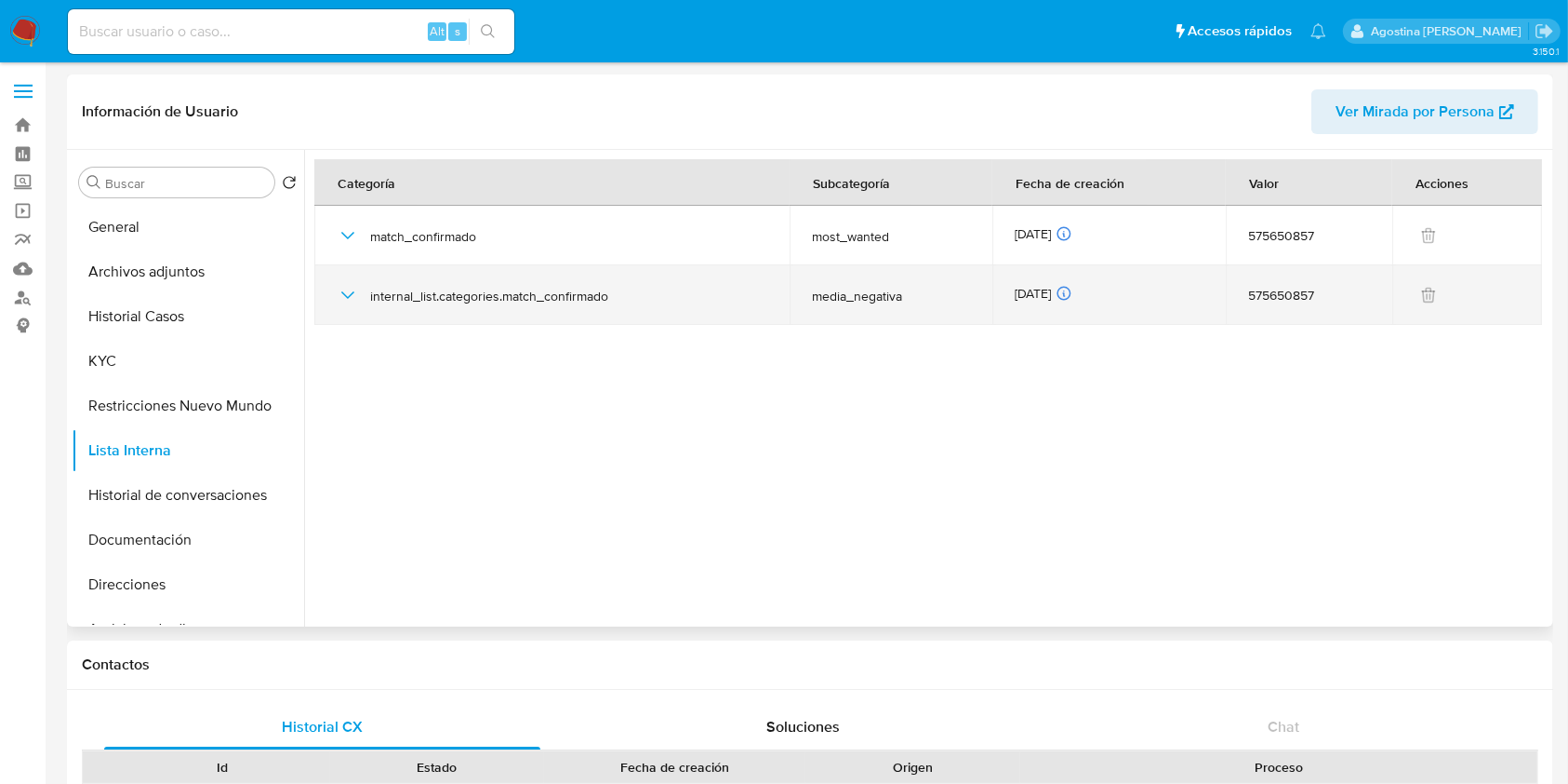
click at [350, 302] on icon "button" at bounding box center [348, 295] width 23 height 23
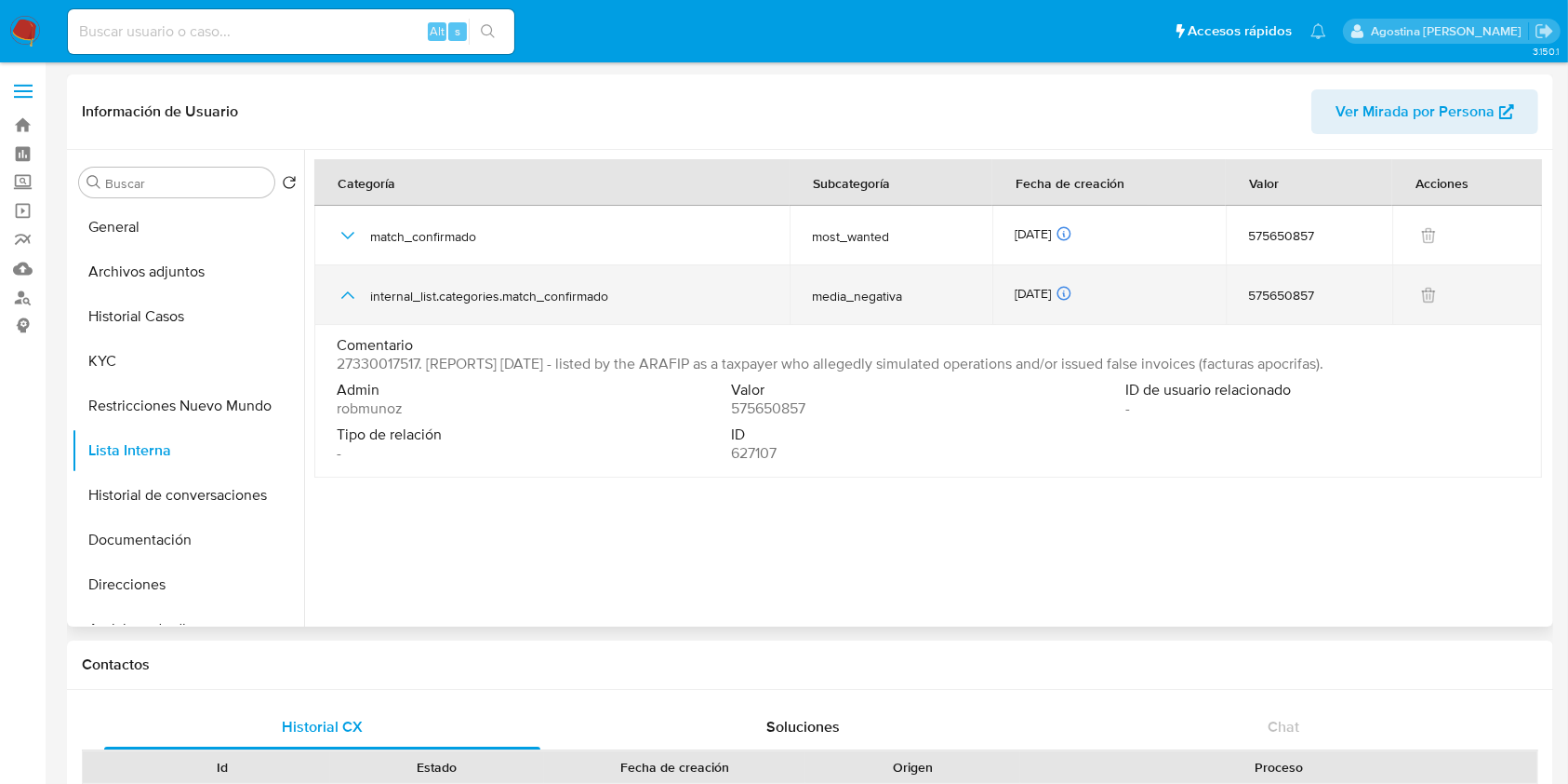
click at [350, 302] on icon "button" at bounding box center [348, 295] width 23 height 23
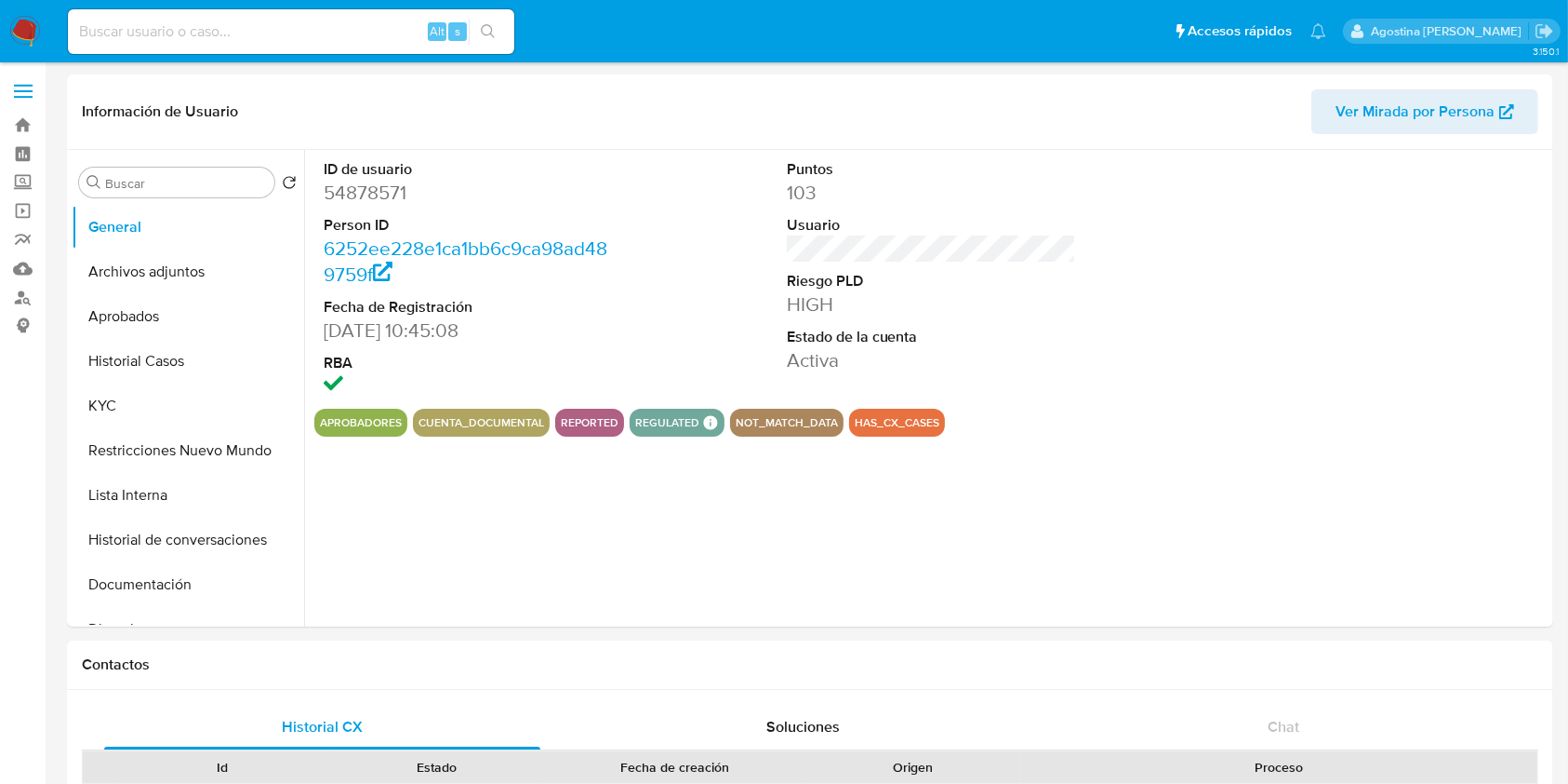
select select "10"
click at [210, 251] on button "Archivos adjuntos" at bounding box center [181, 271] width 218 height 45
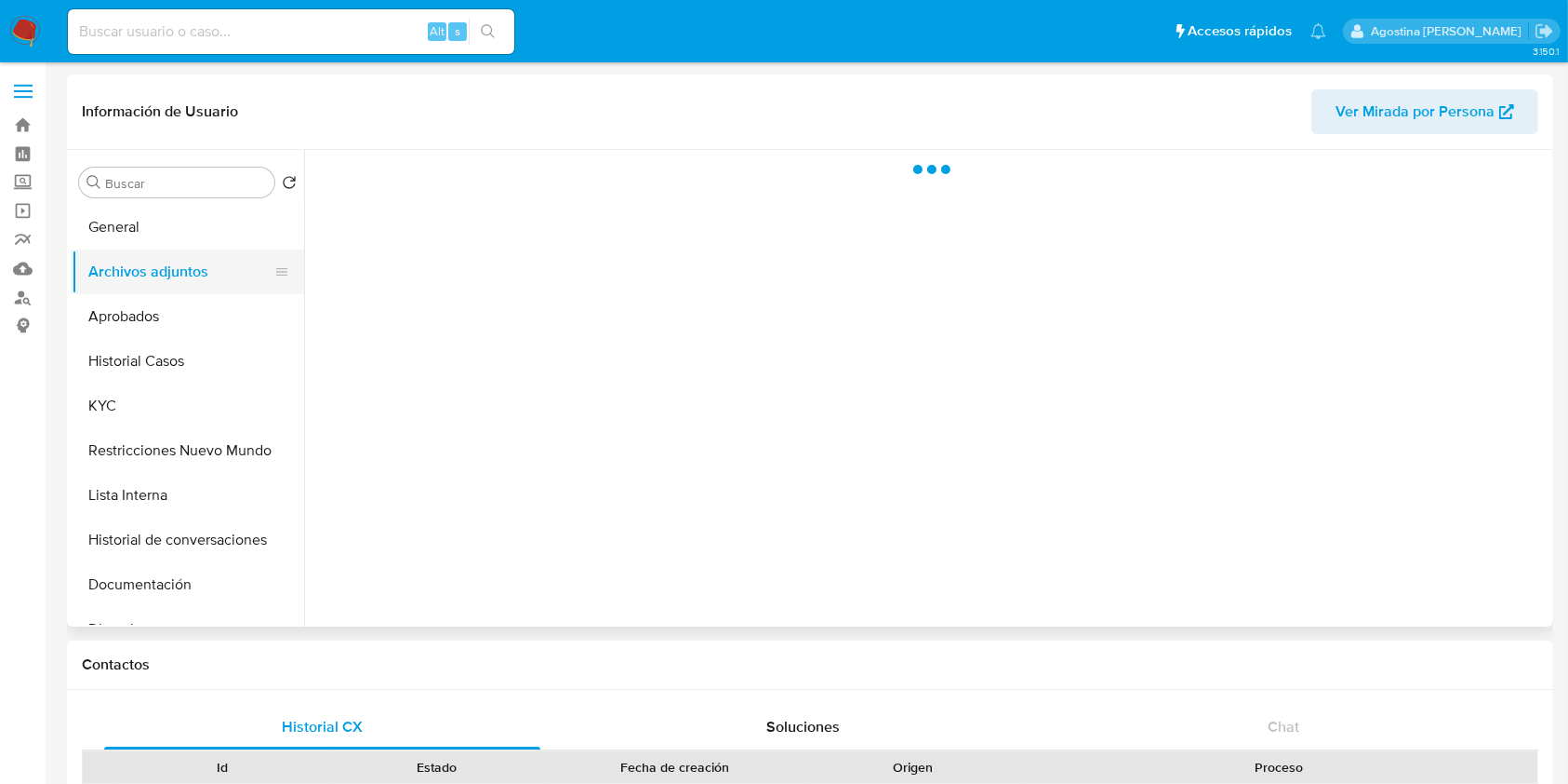
click at [213, 264] on button "Archivos adjuntos" at bounding box center [181, 271] width 218 height 45
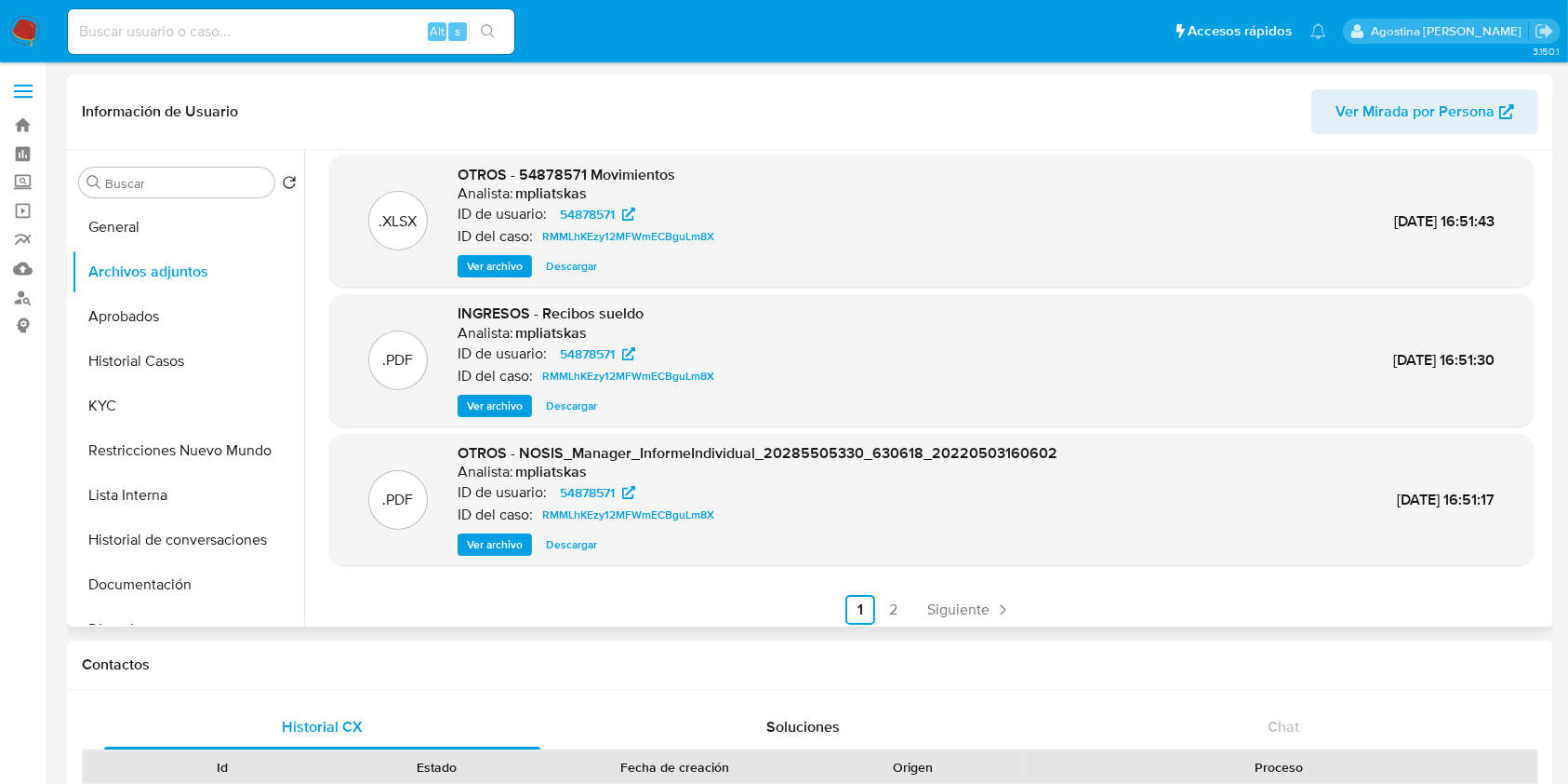
scroll to position [156, 0]
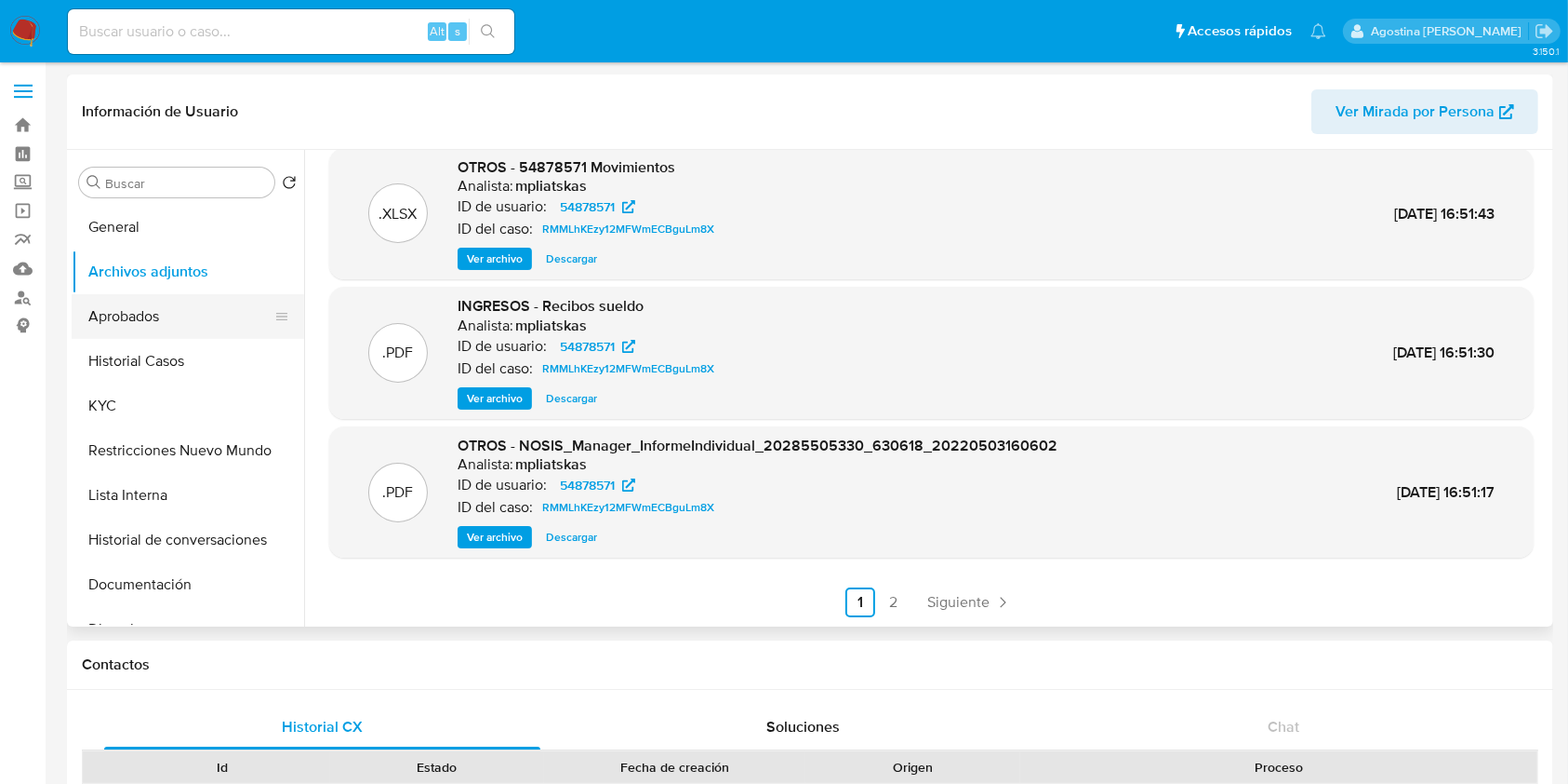
click at [139, 326] on button "Aprobados" at bounding box center [181, 316] width 218 height 45
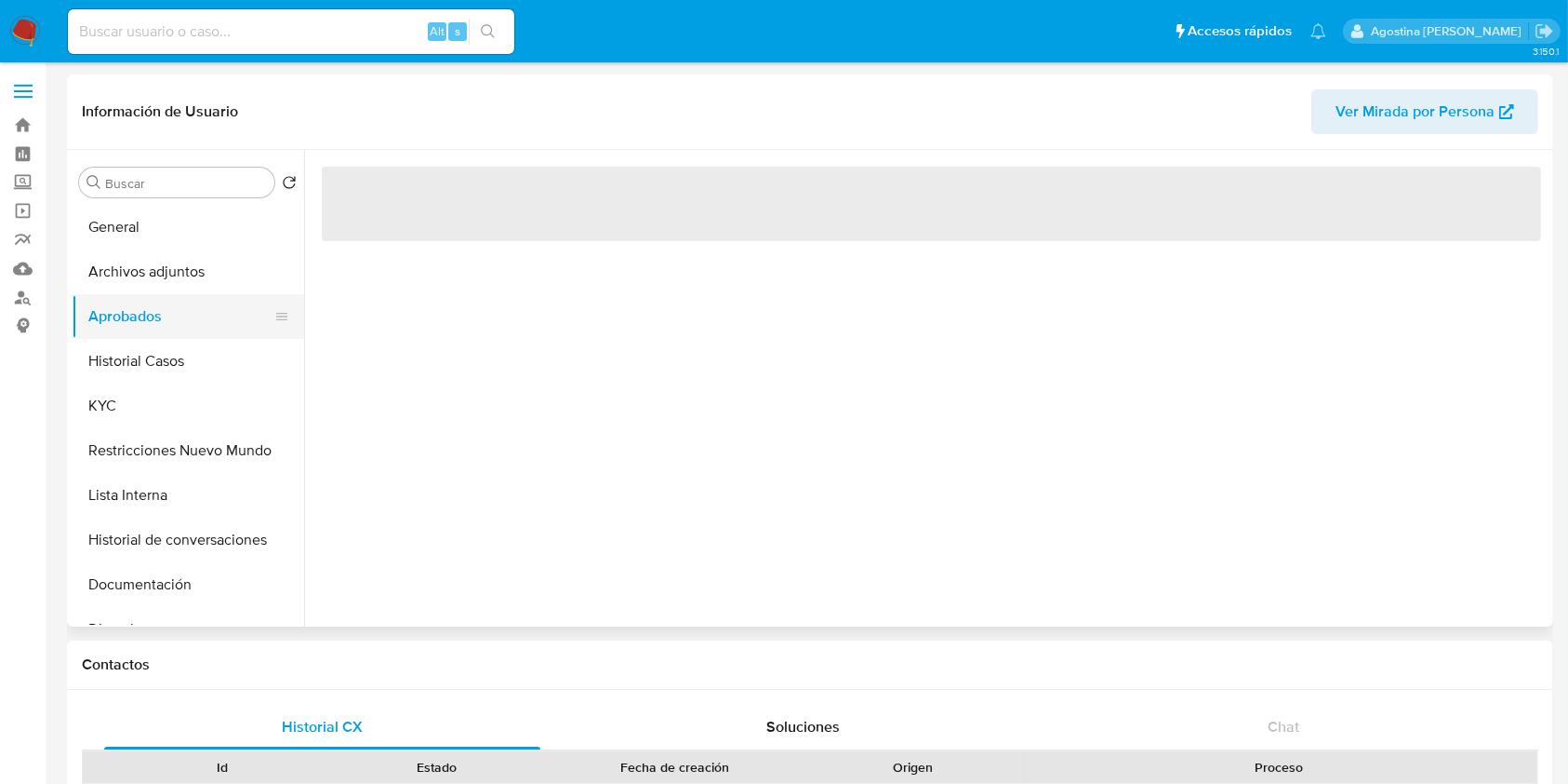
scroll to position [0, 0]
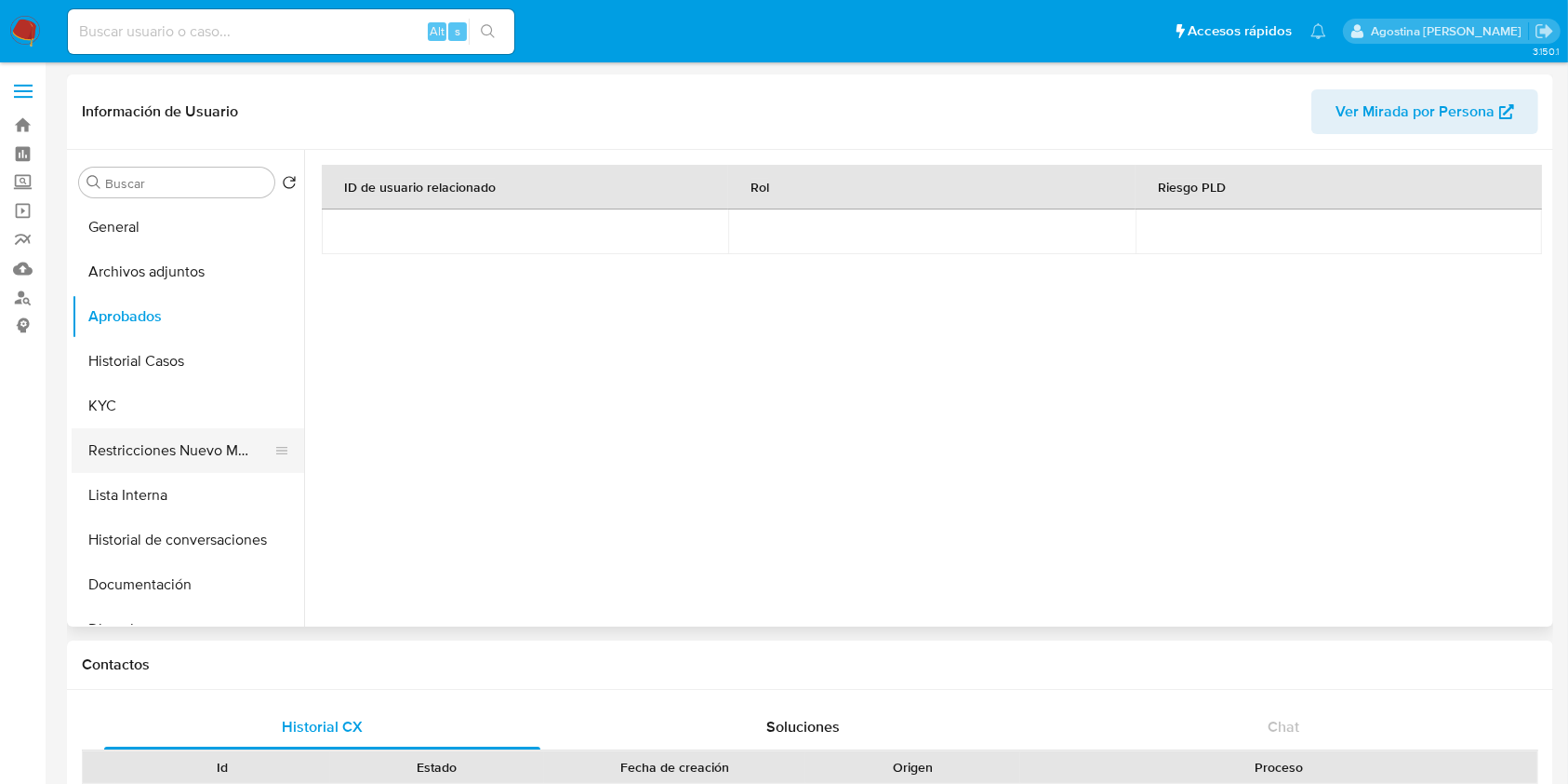
click at [186, 435] on button "Restricciones Nuevo Mundo" at bounding box center [181, 450] width 218 height 45
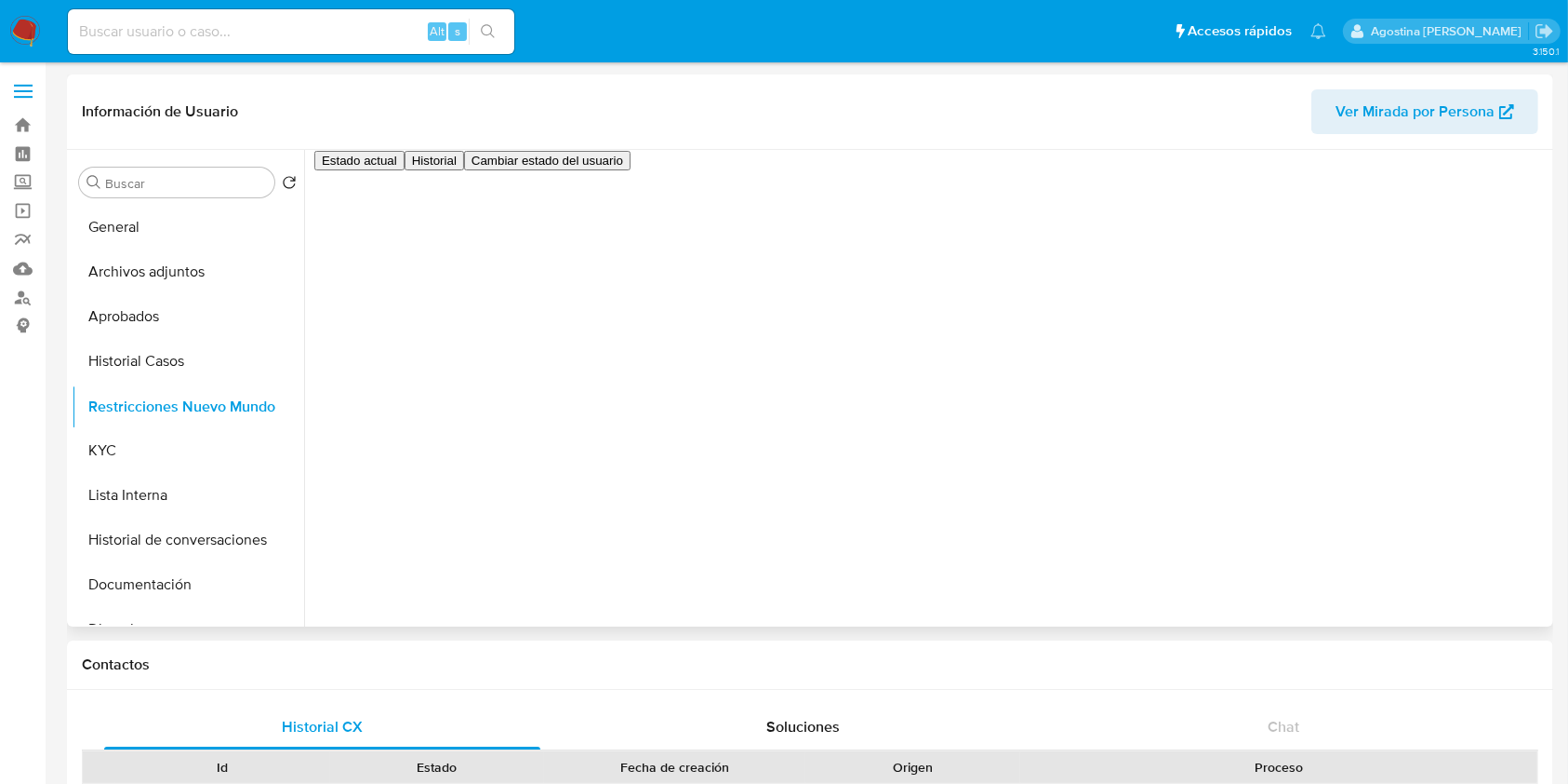
drag, startPoint x: 275, startPoint y: 447, endPoint x: 265, endPoint y: 405, distance: 43.2
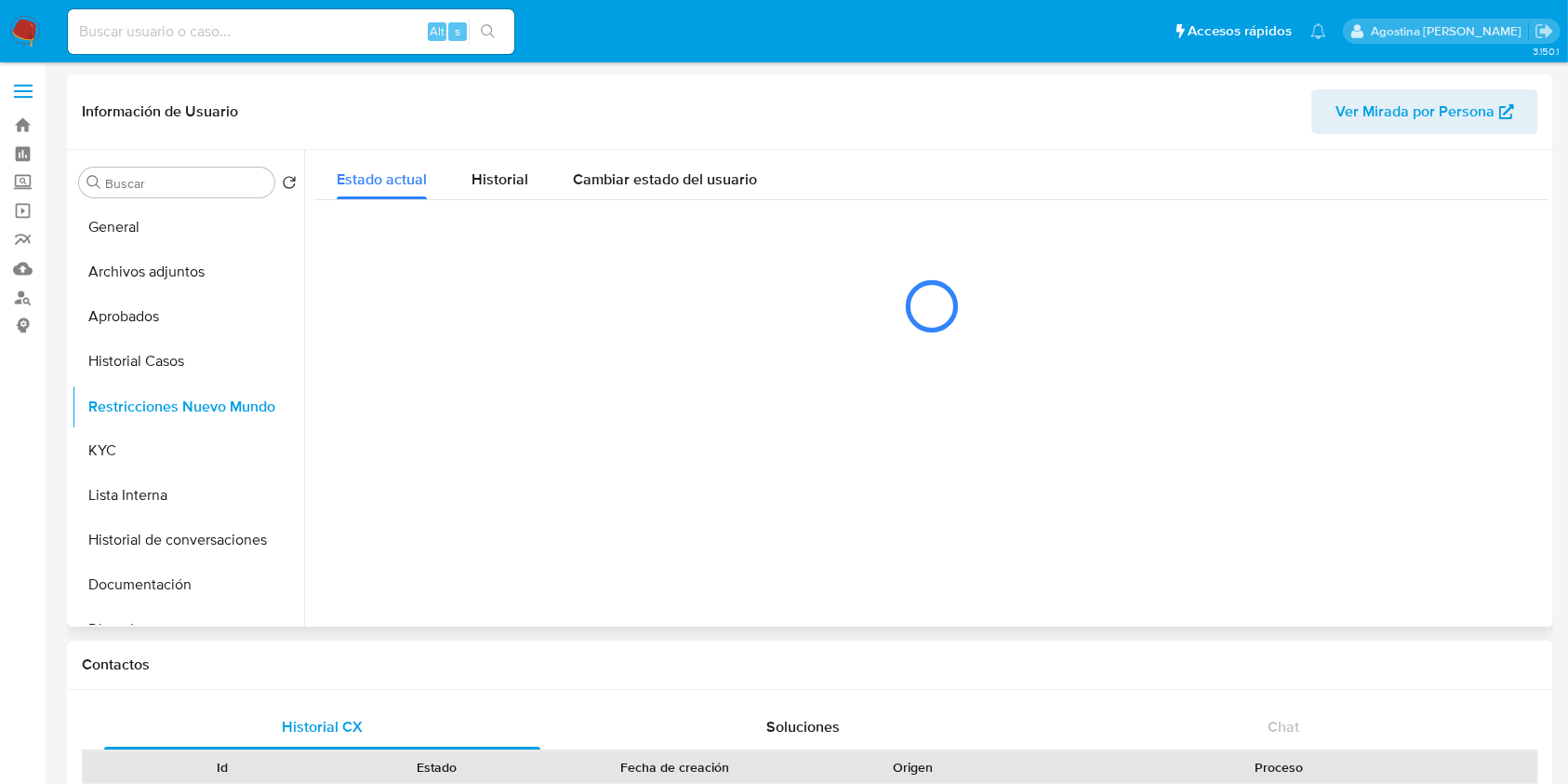
click at [265, 405] on ul "General Archivos adjuntos Aprobados Historial Casos KYC Restricciones Nuevo Mun…" at bounding box center [188, 414] width 233 height 419
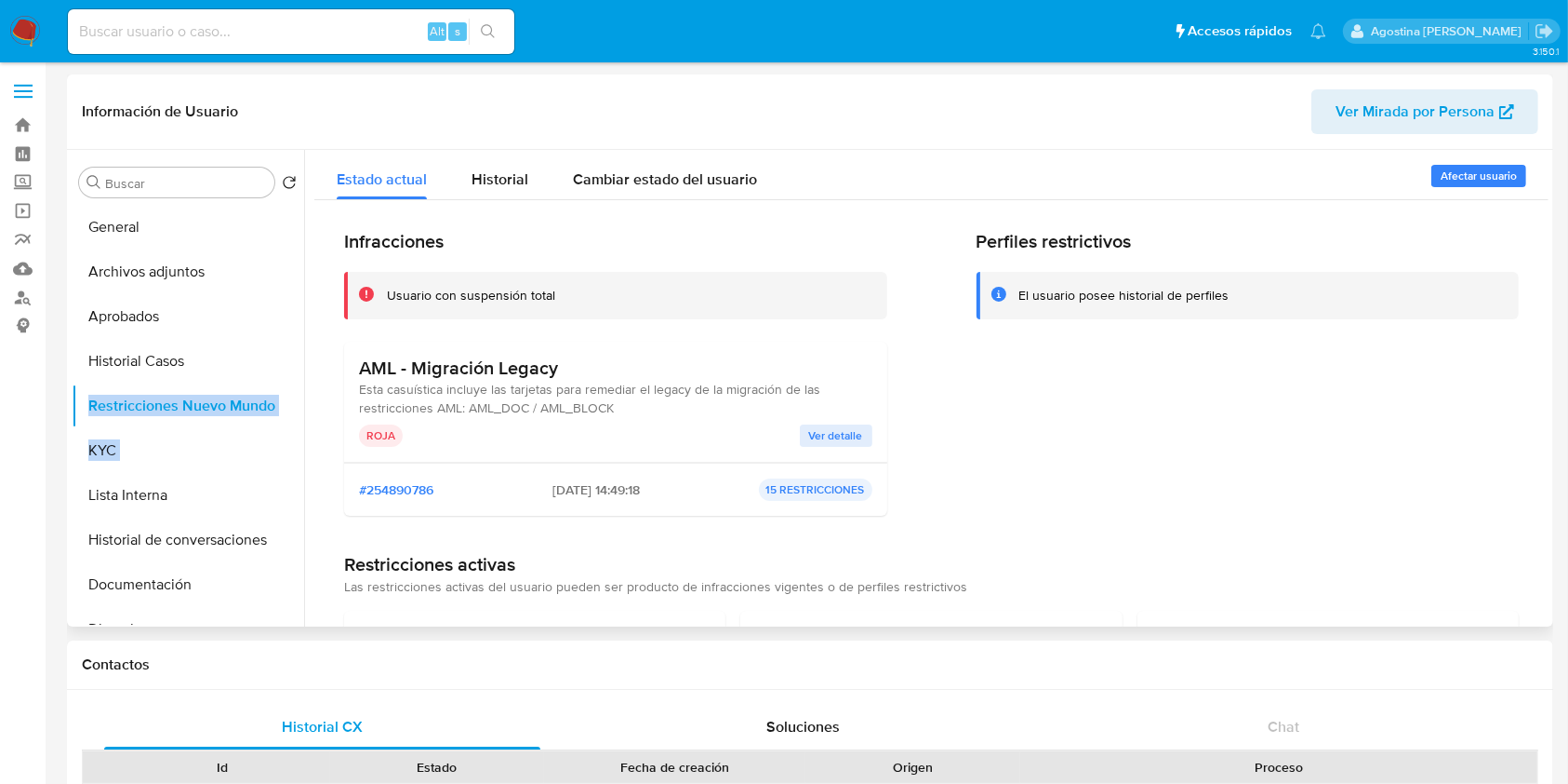
click at [825, 431] on span "Ver detalle" at bounding box center [836, 436] width 54 height 19
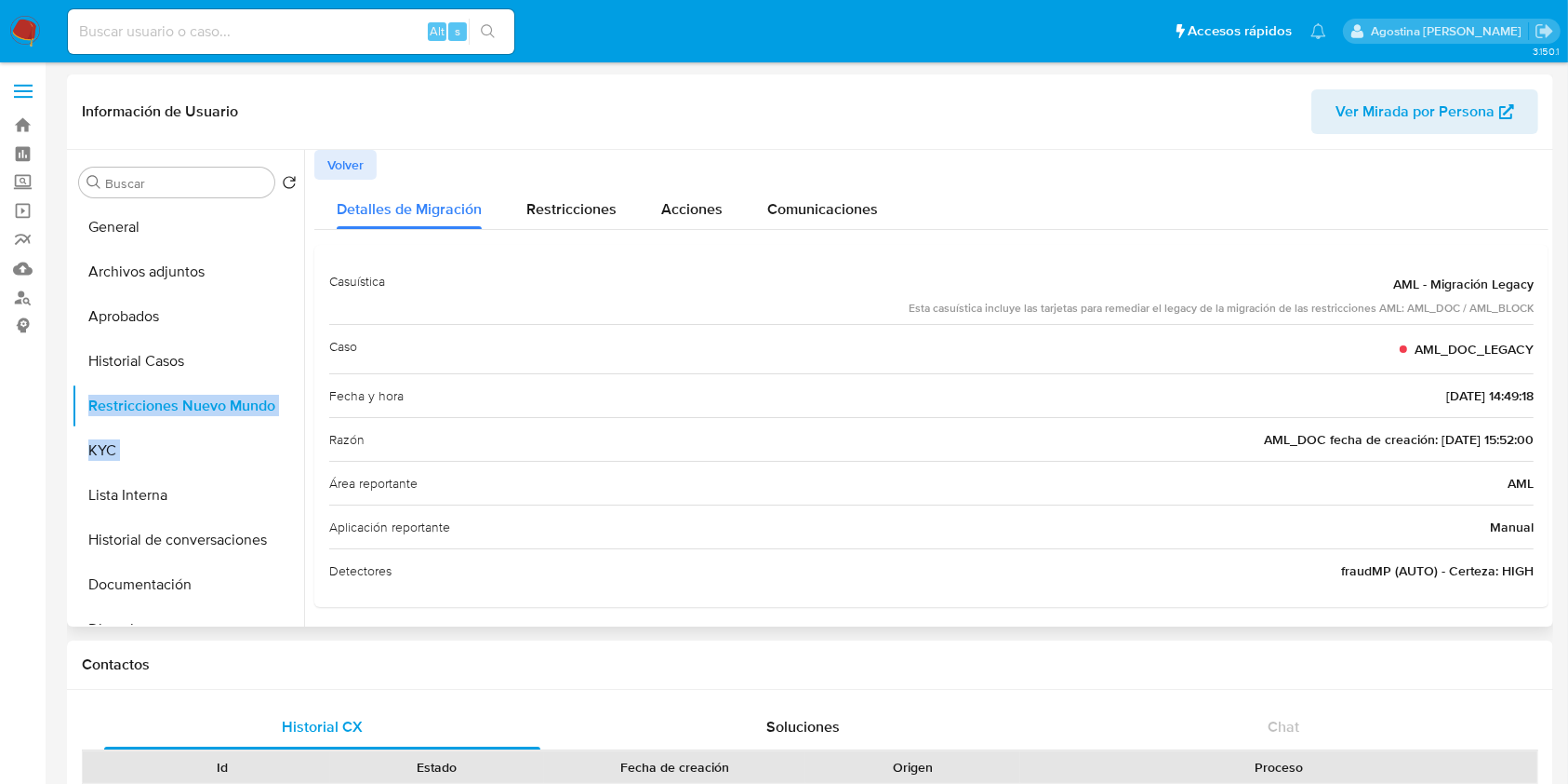
click at [360, 175] on span "Volver" at bounding box center [345, 165] width 36 height 27
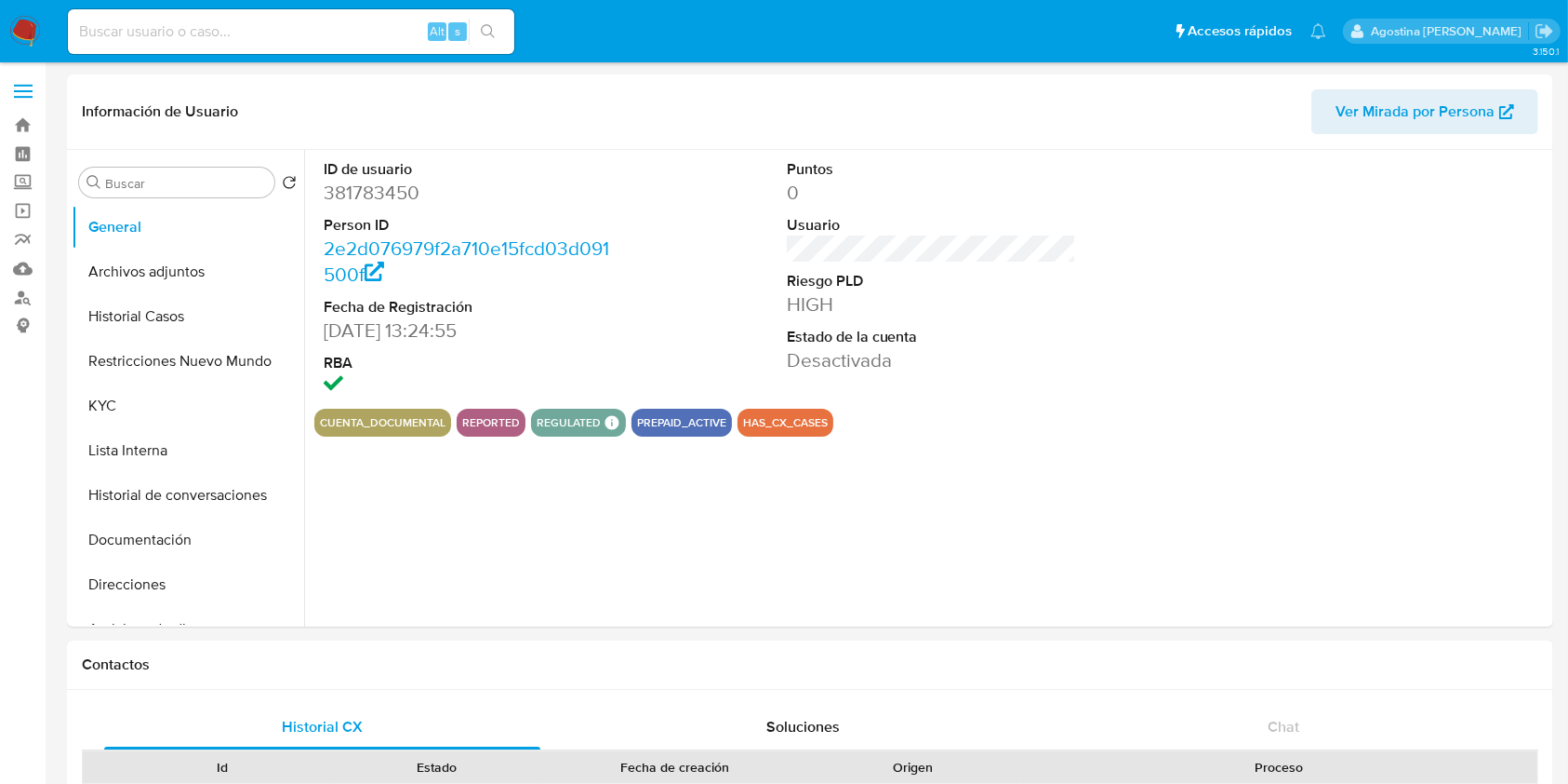
select select "10"
click at [206, 268] on button "Archivos adjuntos" at bounding box center [181, 271] width 218 height 45
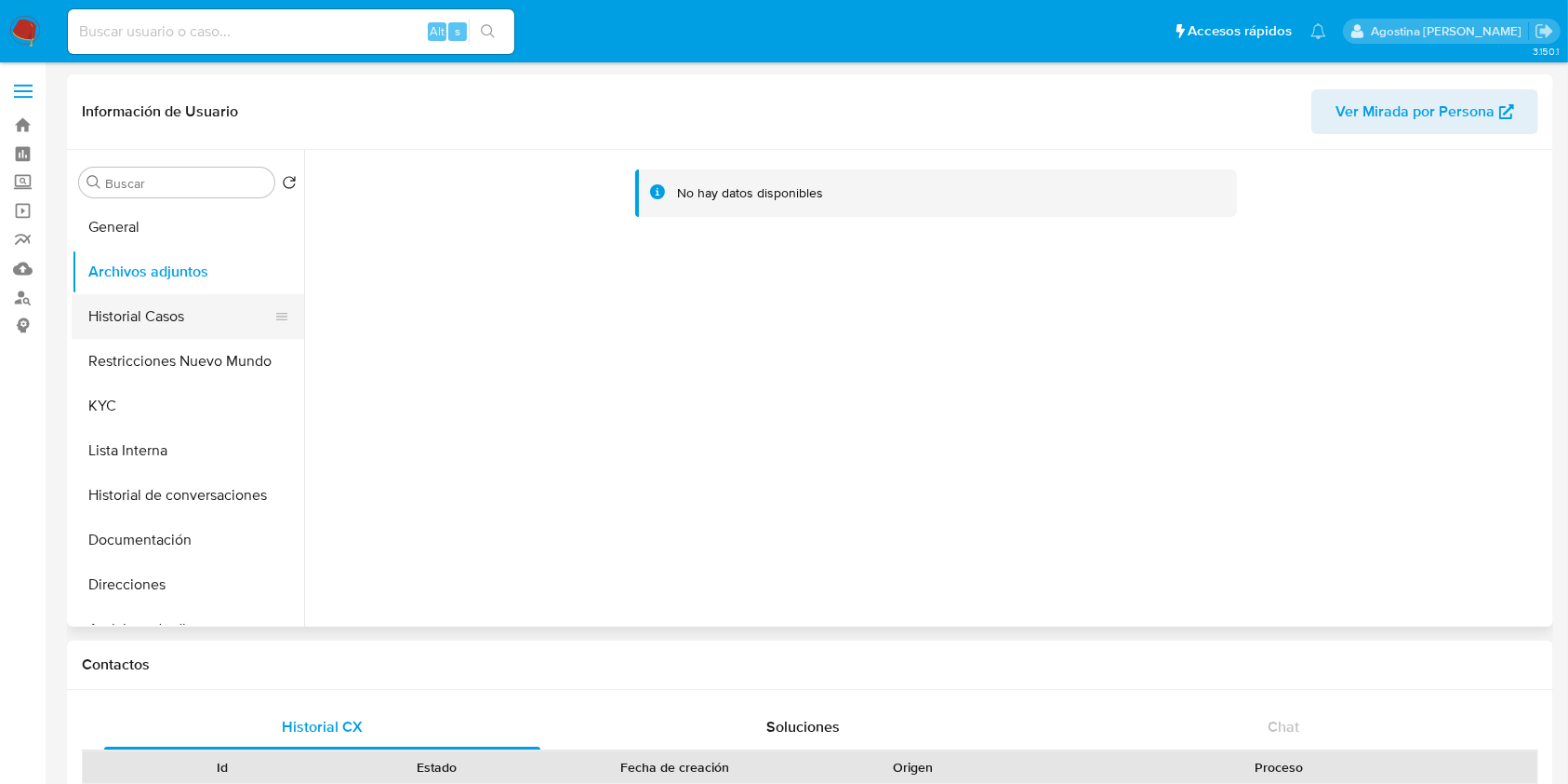
click at [217, 303] on button "Historial Casos" at bounding box center [181, 316] width 218 height 45
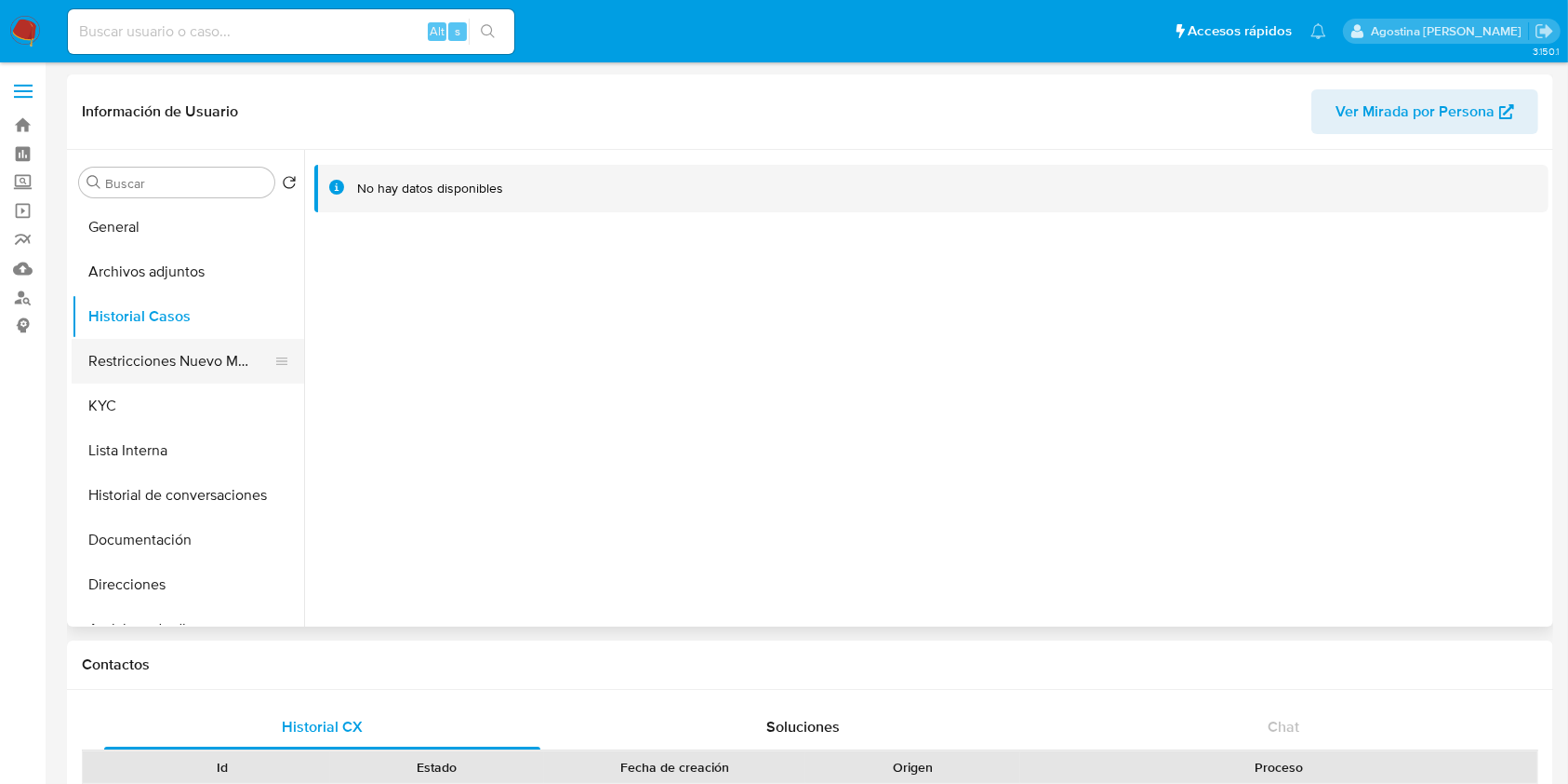
click at [154, 367] on button "Restricciones Nuevo Mundo" at bounding box center [181, 361] width 218 height 45
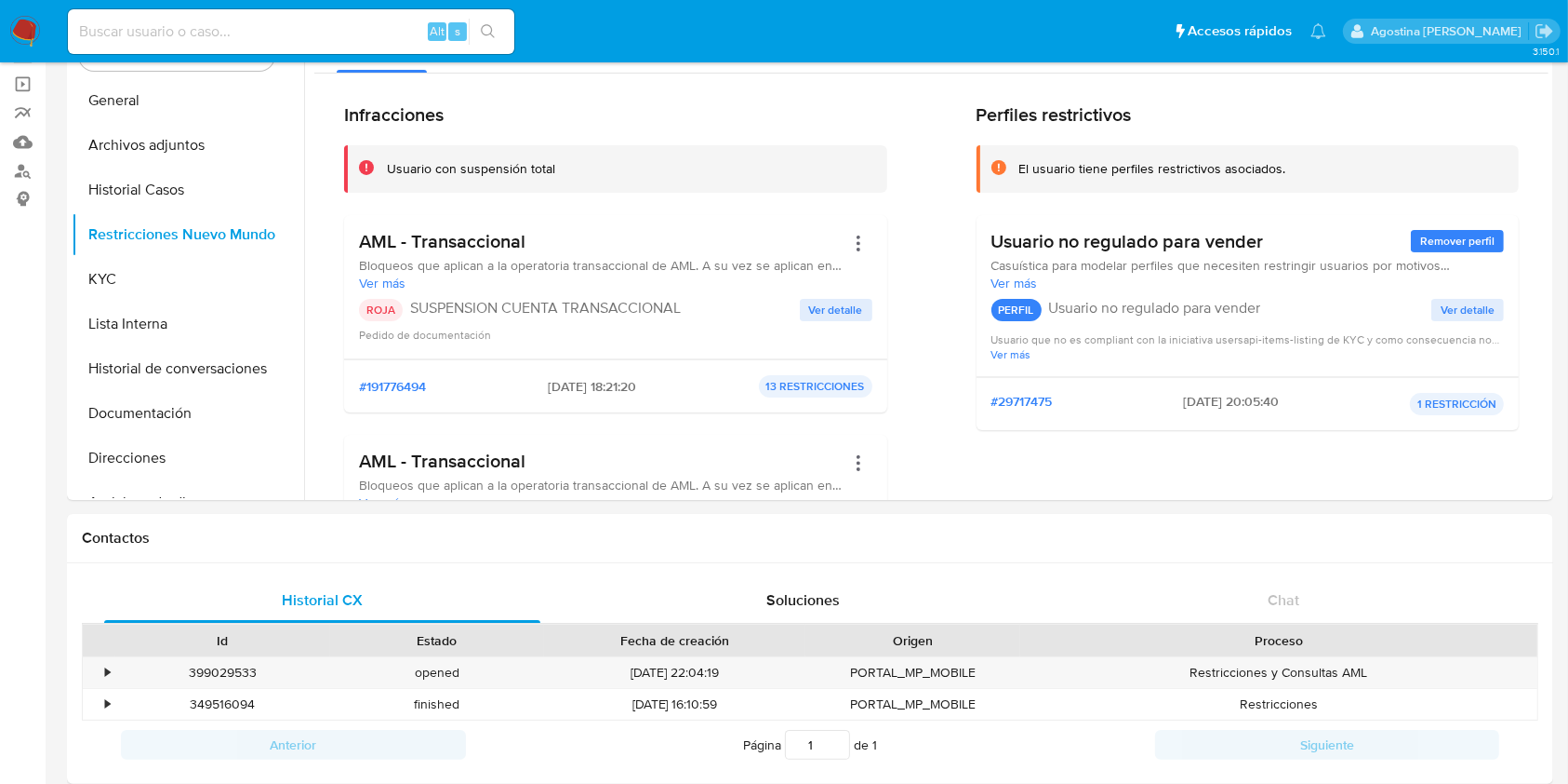
scroll to position [80, 0]
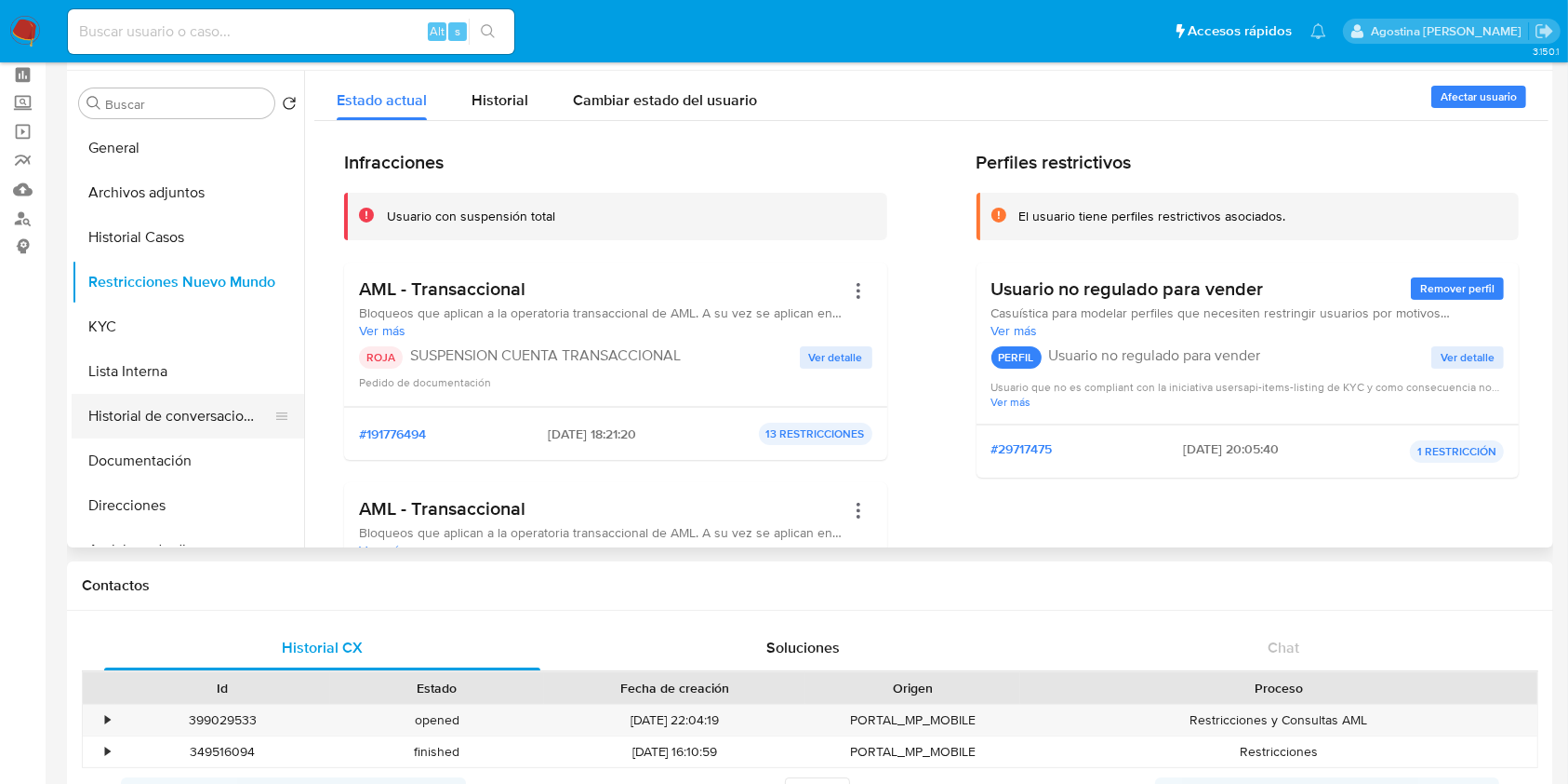
click at [156, 420] on button "Historial de conversaciones" at bounding box center [181, 416] width 218 height 45
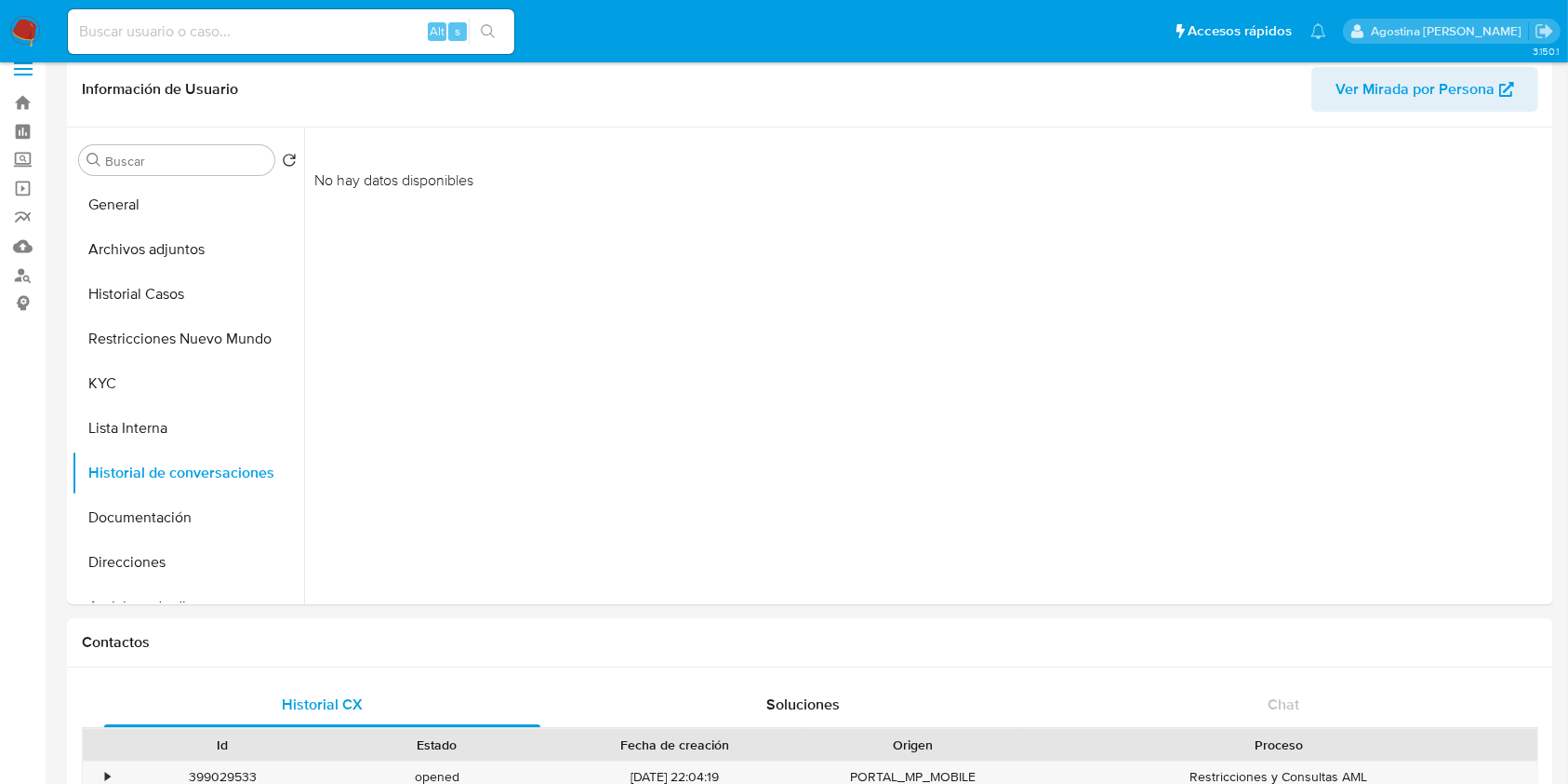
scroll to position [0, 0]
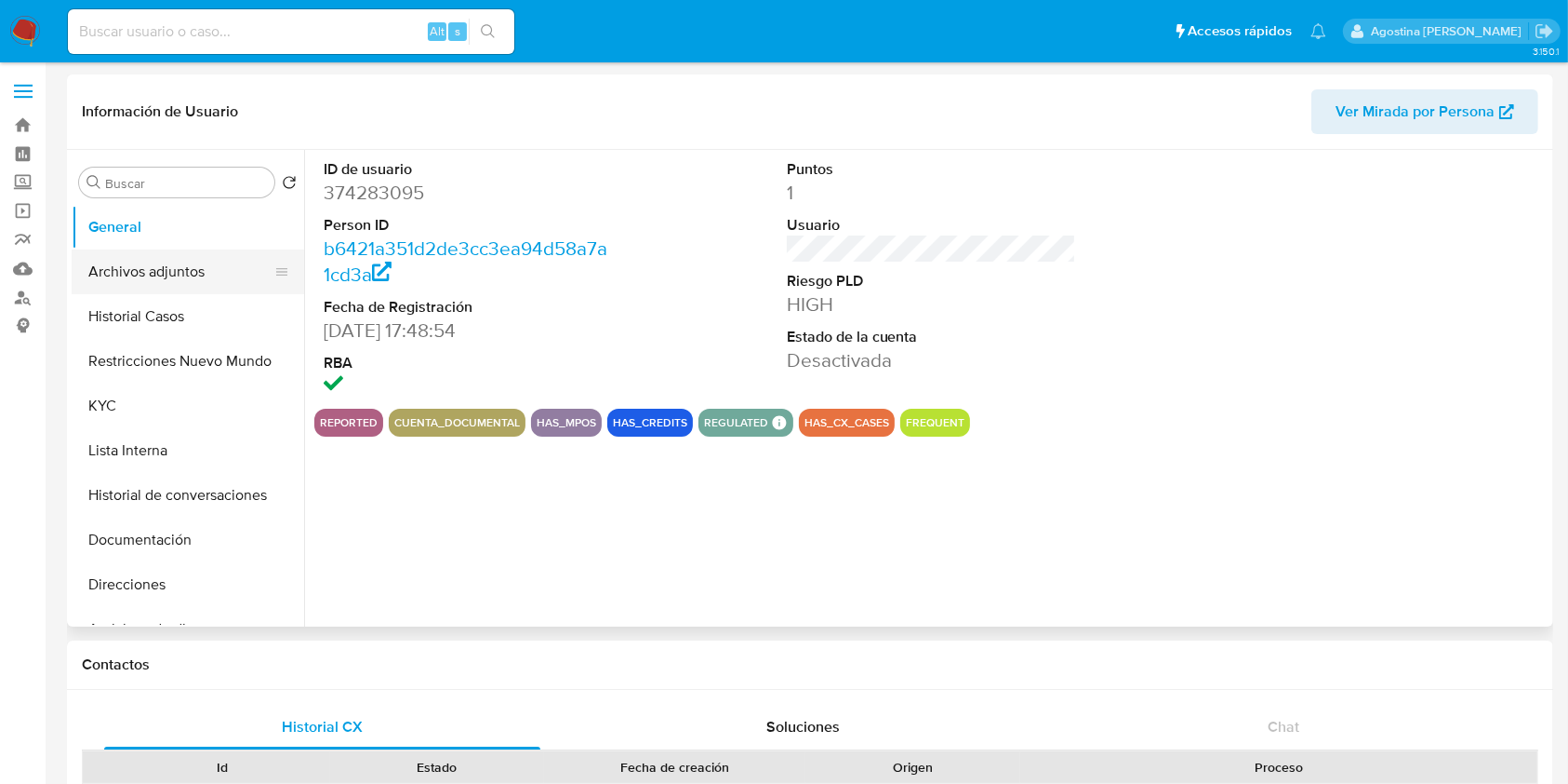
select select "10"
click at [190, 267] on button "Archivos adjuntos" at bounding box center [181, 271] width 218 height 45
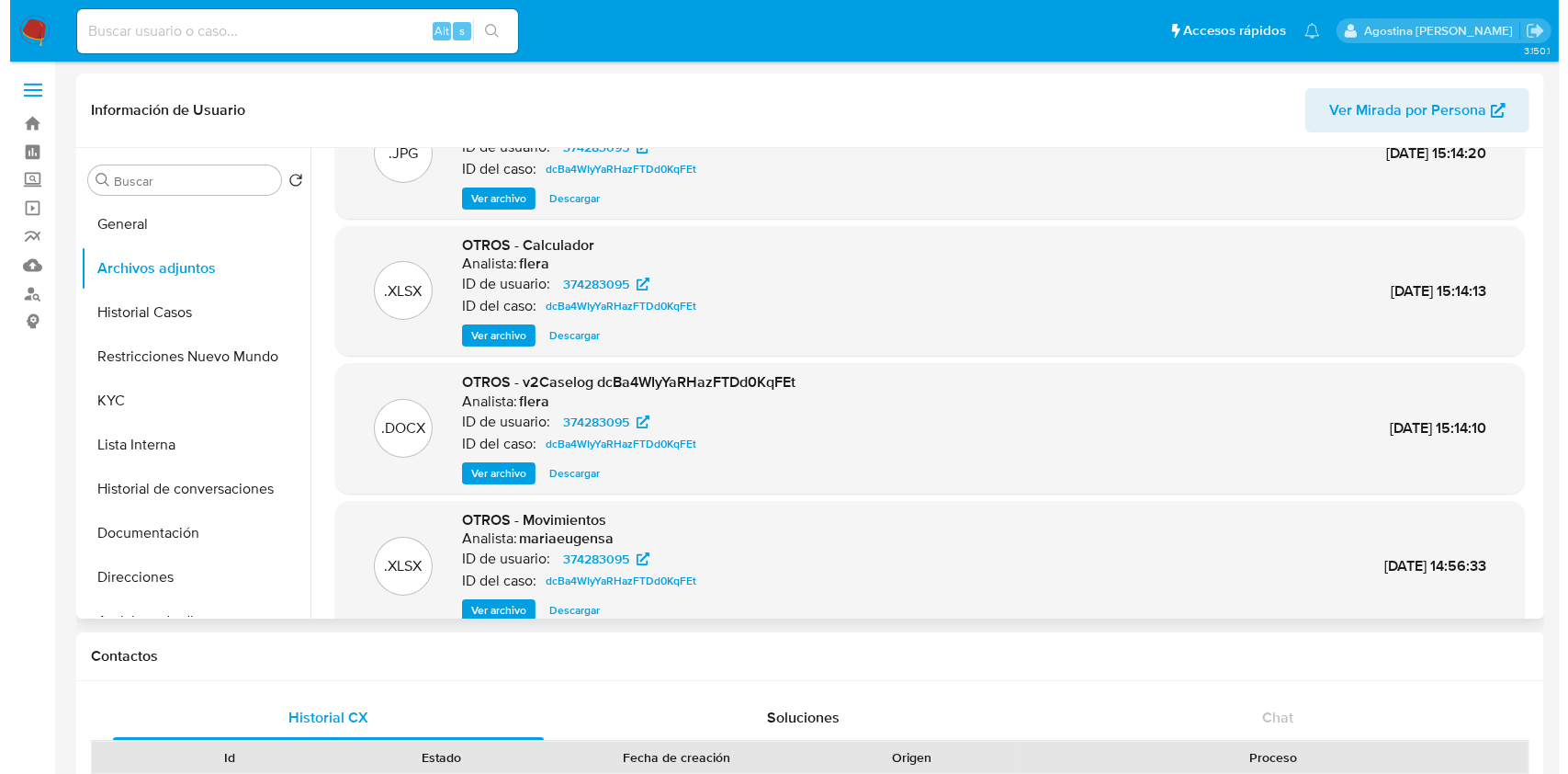
scroll to position [122, 0]
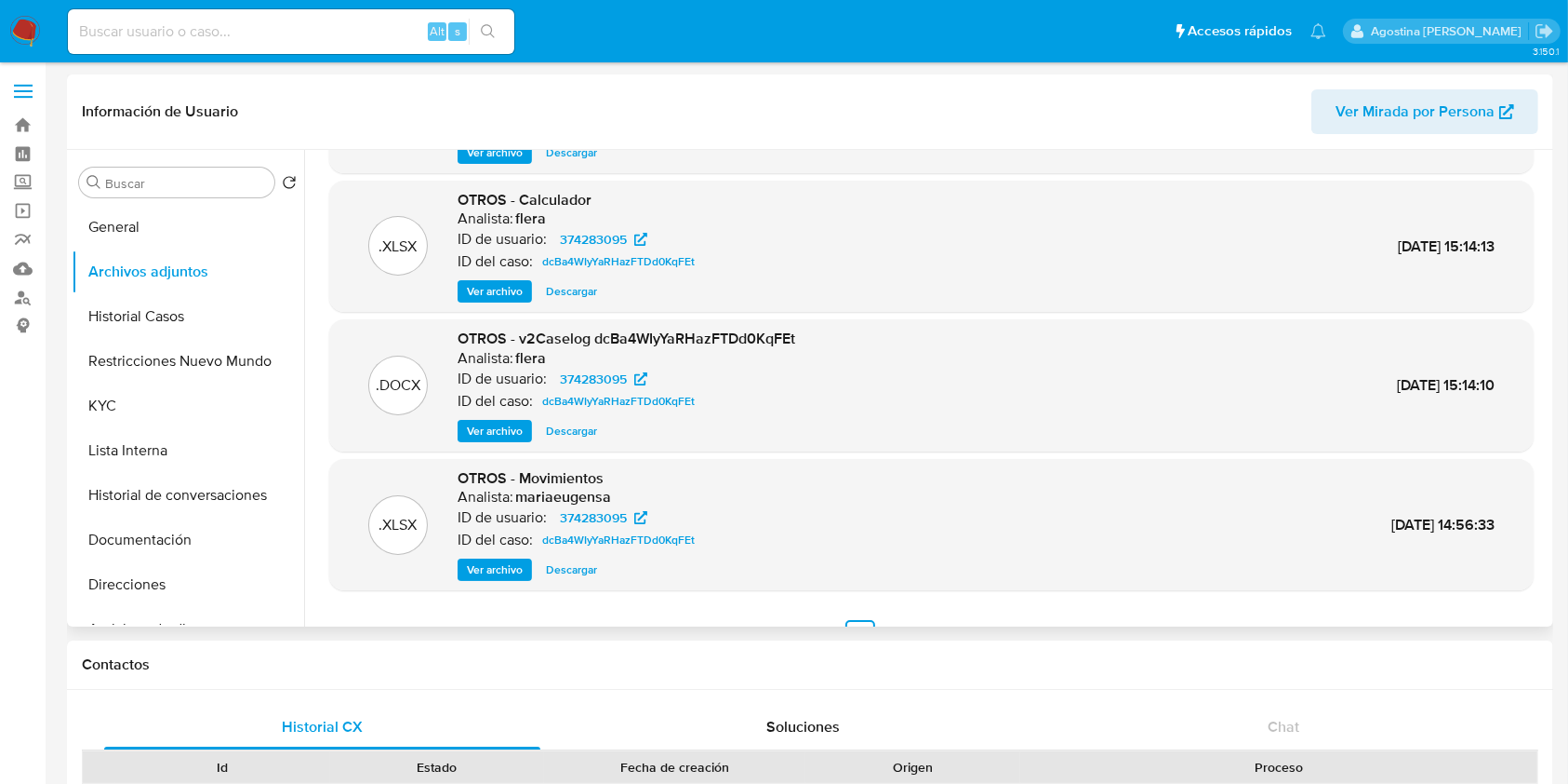
click at [502, 423] on span "Ver archivo" at bounding box center [494, 431] width 56 height 19
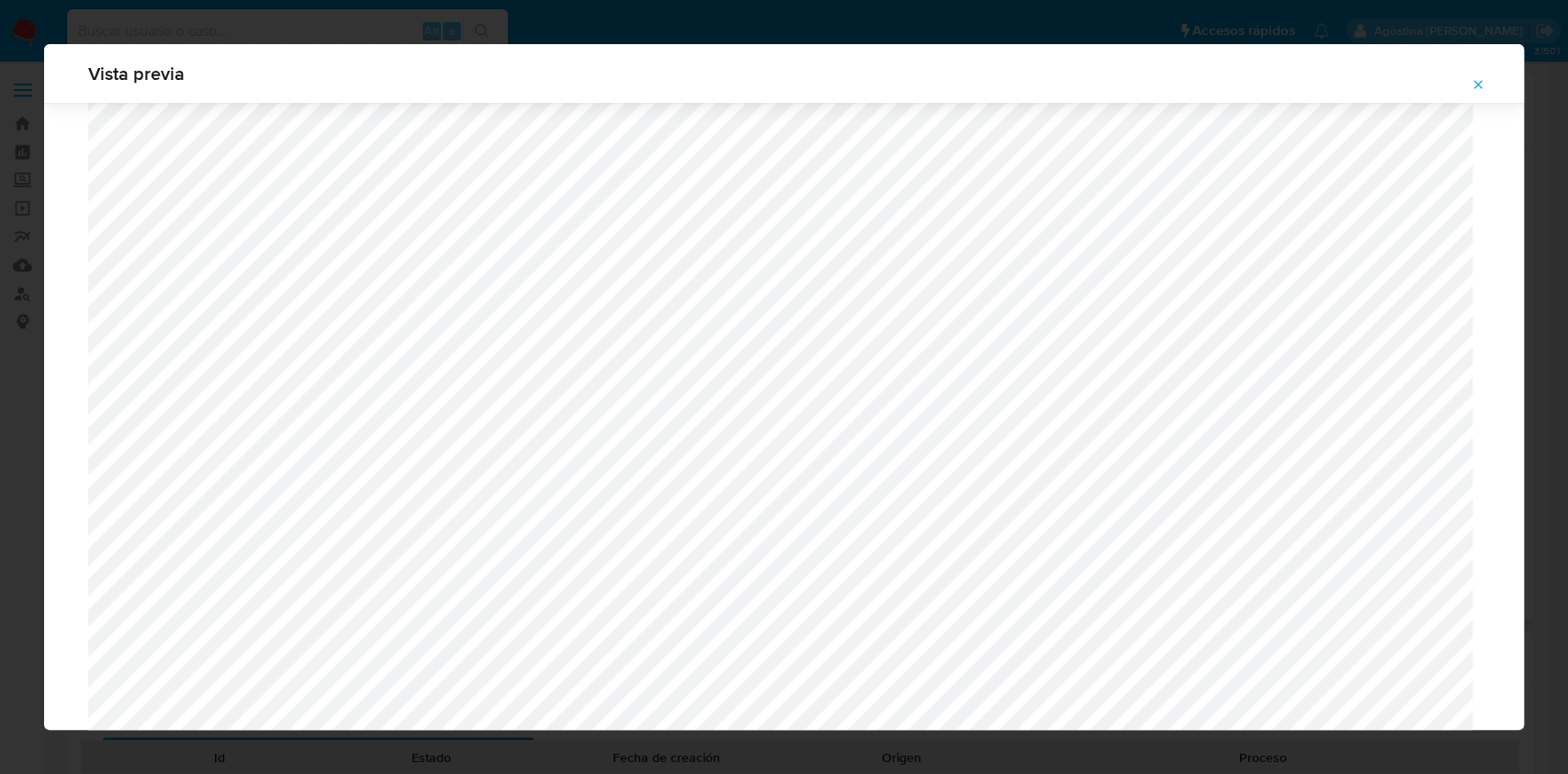
scroll to position [1066, 0]
